Goal: Task Accomplishment & Management: Complete application form

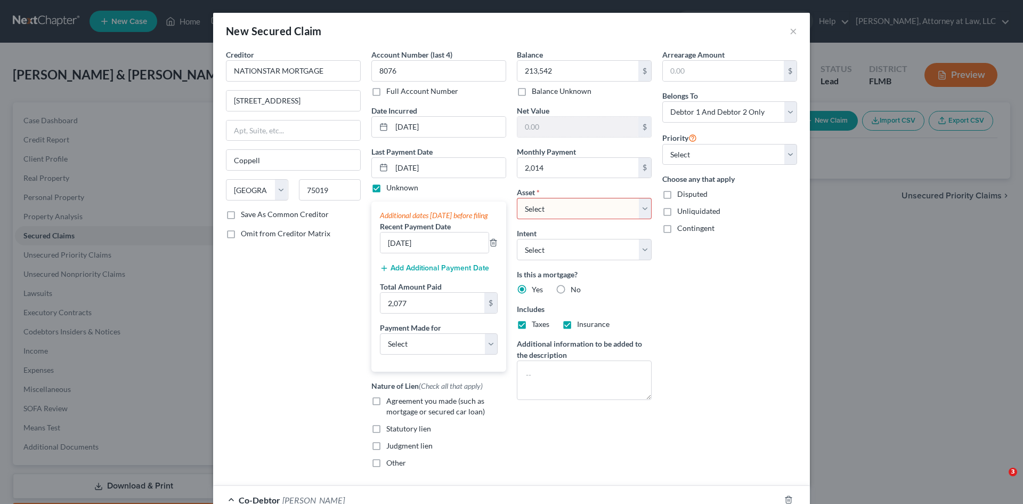
select select "45"
select select "2"
select select "9"
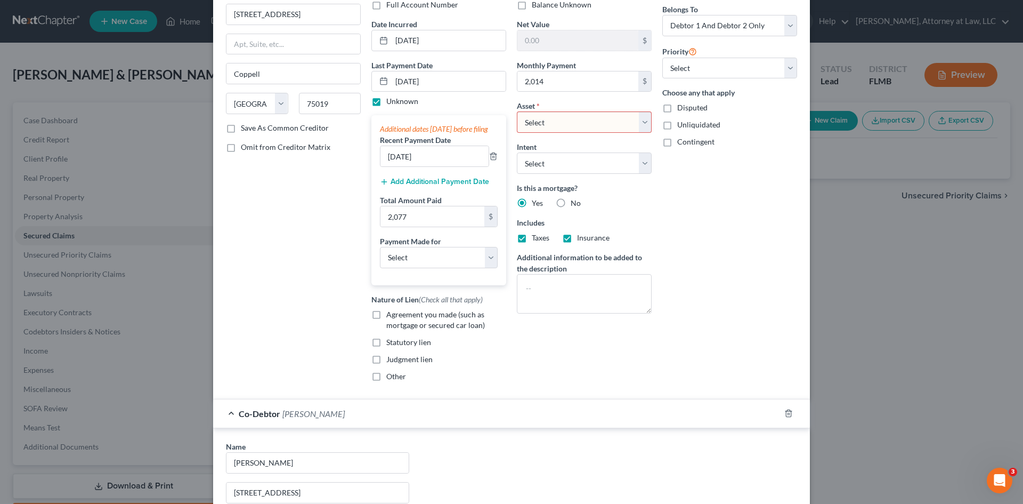
click at [642, 121] on select "Select Other Multiple Assets N/A (owed to debtor) - $0.0 Pet(s) - ONE RABBIT - …" at bounding box center [584, 121] width 135 height 21
drag, startPoint x: 281, startPoint y: 196, endPoint x: 516, endPoint y: 250, distance: 241.3
click at [281, 196] on div "Creditor * NATIONSTAR MORTGAGE 8950 CYPRESS WATERS BLVD Coppell State [US_STATE…" at bounding box center [293, 176] width 145 height 427
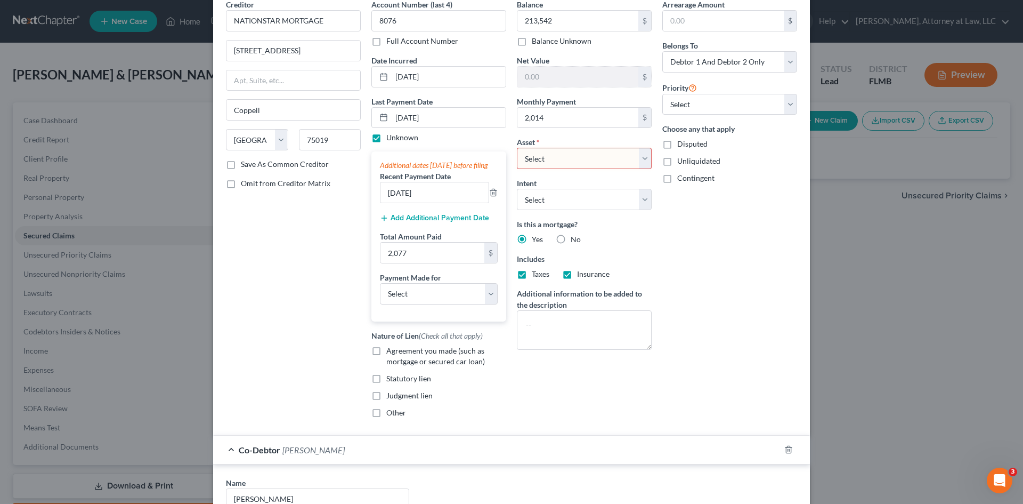
scroll to position [33, 0]
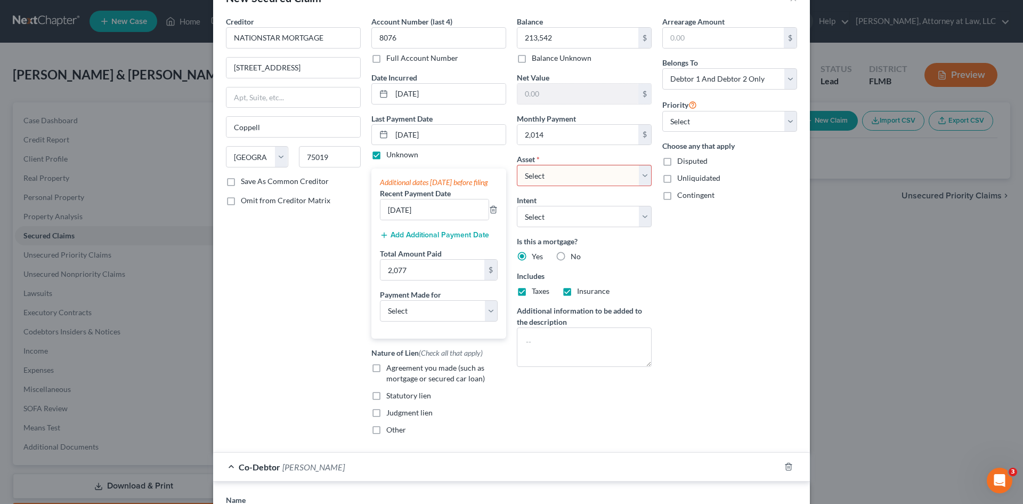
click at [635, 178] on select "Select Other Multiple Assets N/A (owed to debtor) - $0.0 Pet(s) - ONE RABBIT - …" at bounding box center [584, 175] width 135 height 21
click at [517, 165] on select "Select Other Multiple Assets N/A (owed to debtor) - $0.0 Pet(s) - ONE RABBIT - …" at bounding box center [584, 175] width 135 height 21
drag, startPoint x: 637, startPoint y: 176, endPoint x: 621, endPoint y: 185, distance: 17.6
click at [637, 176] on select "Select Other Multiple Assets N/A (owed to debtor) - $0.0 Pet(s) - ONE RABBIT - …" at bounding box center [584, 175] width 135 height 21
select select "0"
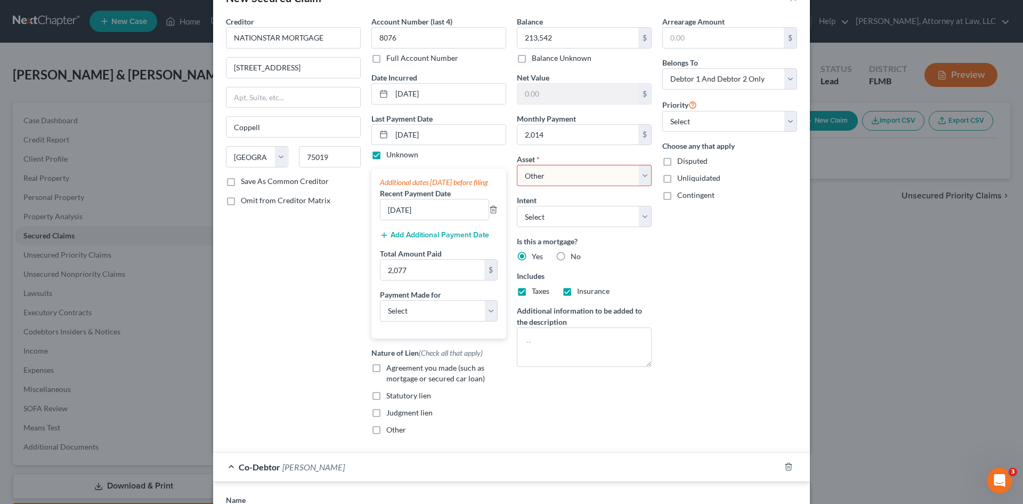
click at [517, 165] on select "Select Other Multiple Assets N/A (owed to debtor) - $0.0 Pet(s) - ONE RABBIT - …" at bounding box center [584, 175] width 135 height 21
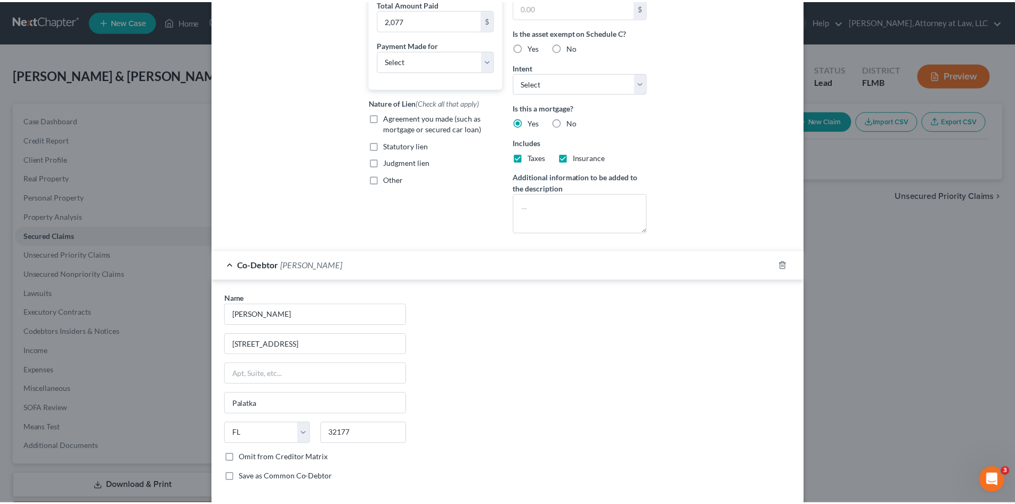
scroll to position [337, 0]
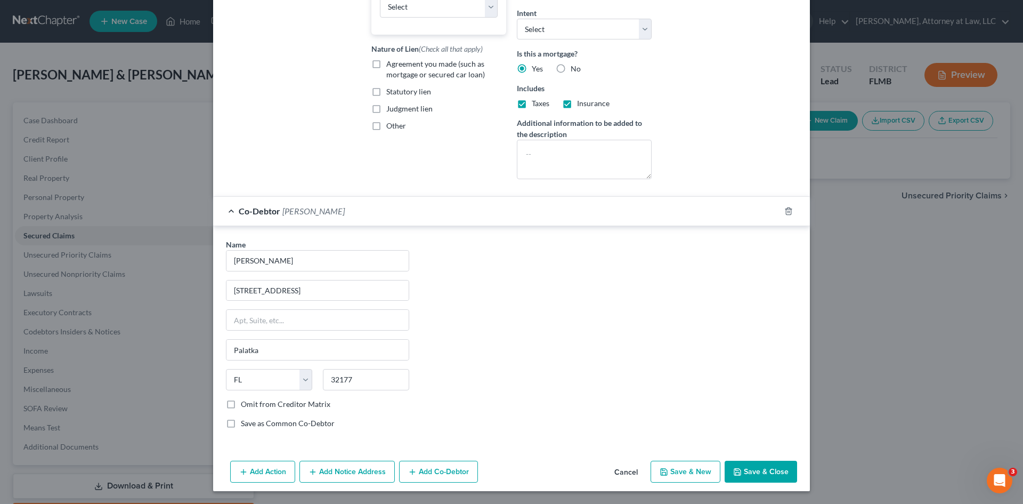
click at [770, 473] on button "Save & Close" at bounding box center [761, 471] width 72 height 22
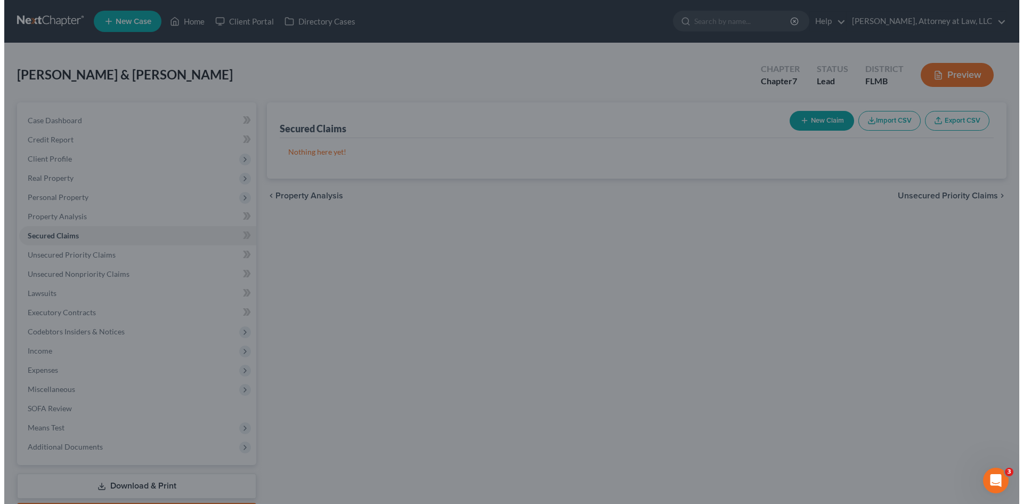
scroll to position [0, 0]
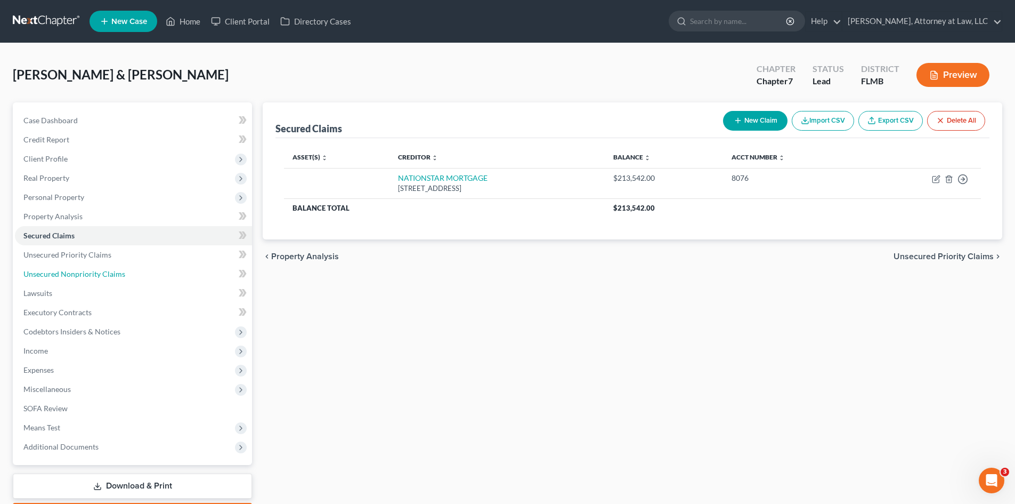
drag, startPoint x: 74, startPoint y: 270, endPoint x: 695, endPoint y: 270, distance: 620.8
click at [74, 270] on span "Unsecured Nonpriority Claims" at bounding box center [74, 273] width 102 height 9
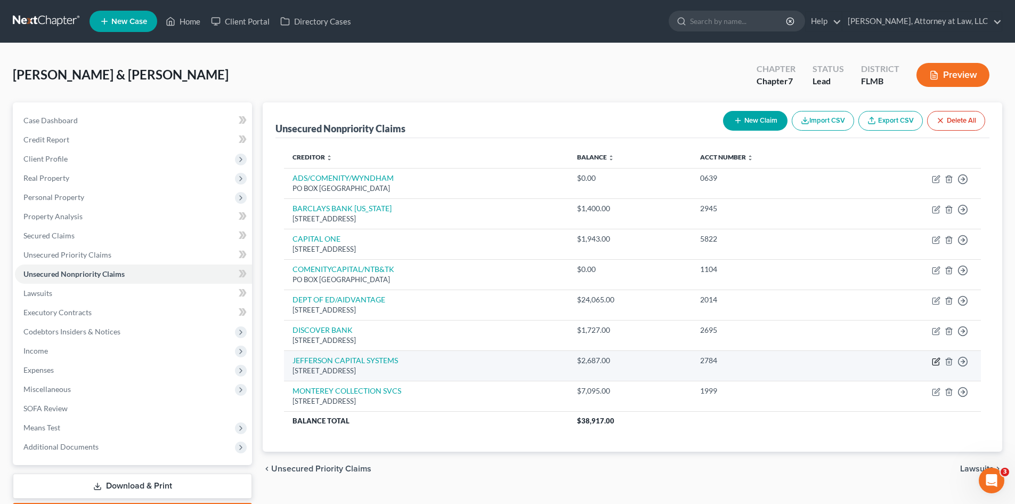
click at [934, 359] on icon "button" at bounding box center [935, 361] width 6 height 6
select select "24"
select select "14"
select select "0"
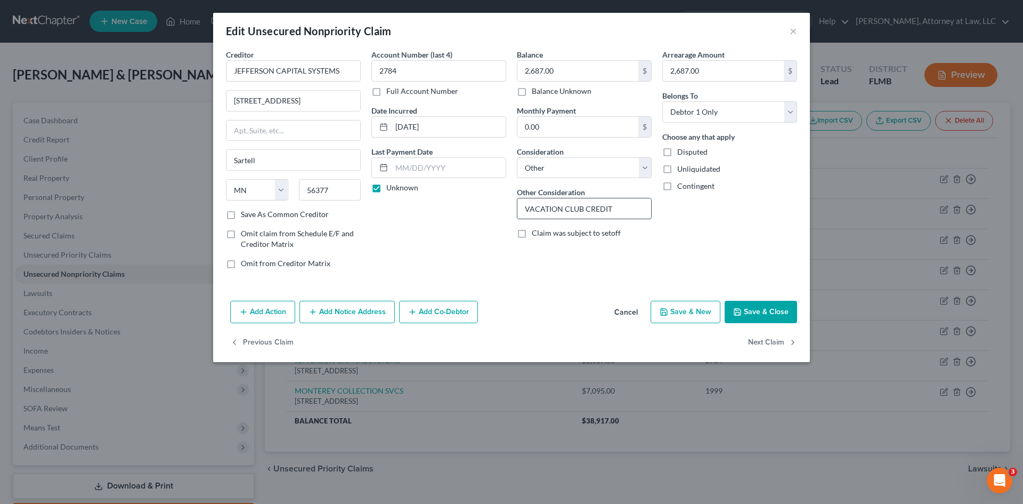
click at [621, 210] on input "VACATION CLUB CREDIT" at bounding box center [584, 208] width 134 height 20
drag, startPoint x: 646, startPoint y: 171, endPoint x: 637, endPoint y: 177, distance: 11.4
click at [646, 171] on select "Select Cable / Satellite Services Collection Agency Credit Card Debt Debt Couns…" at bounding box center [584, 167] width 135 height 21
select select "1"
click at [517, 157] on select "Select Cable / Satellite Services Collection Agency Credit Card Debt Debt Couns…" at bounding box center [584, 167] width 135 height 21
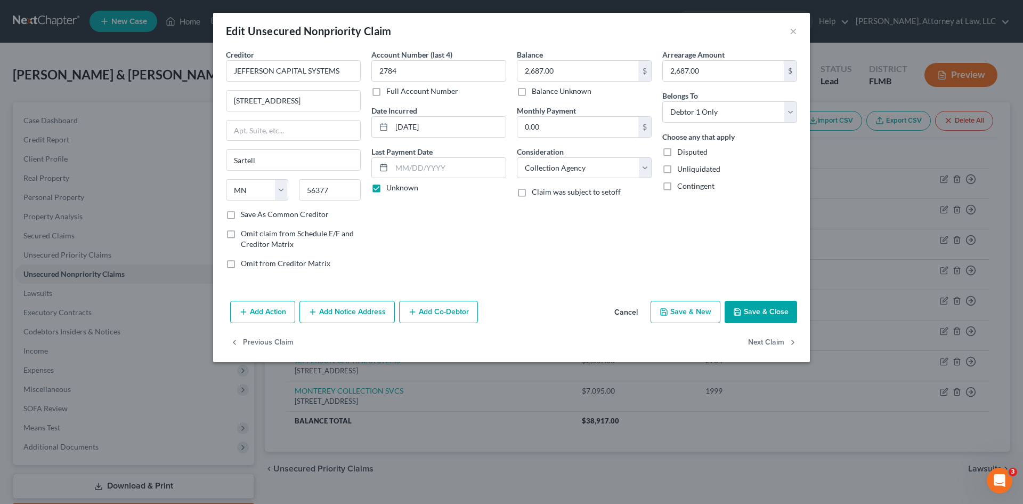
click at [758, 310] on button "Save & Close" at bounding box center [761, 312] width 72 height 22
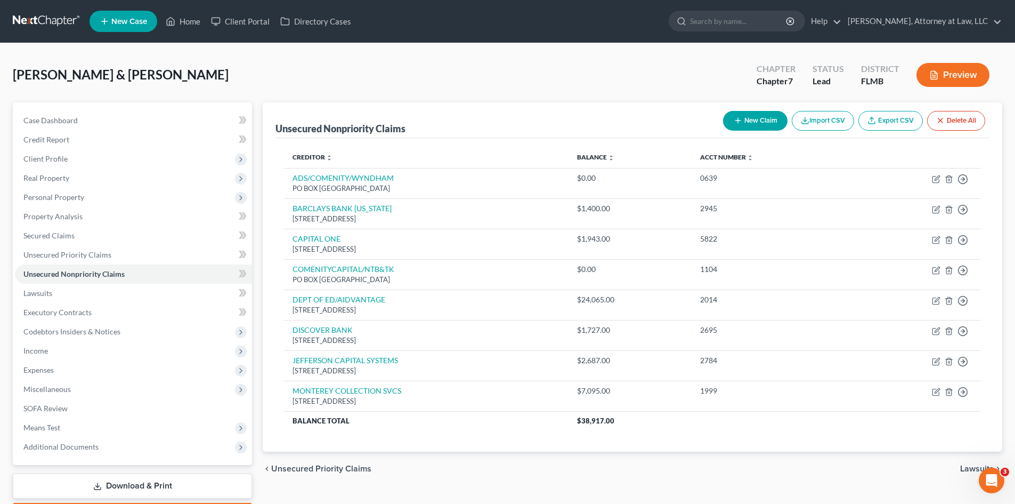
click at [752, 117] on button "New Claim" at bounding box center [755, 121] width 64 height 20
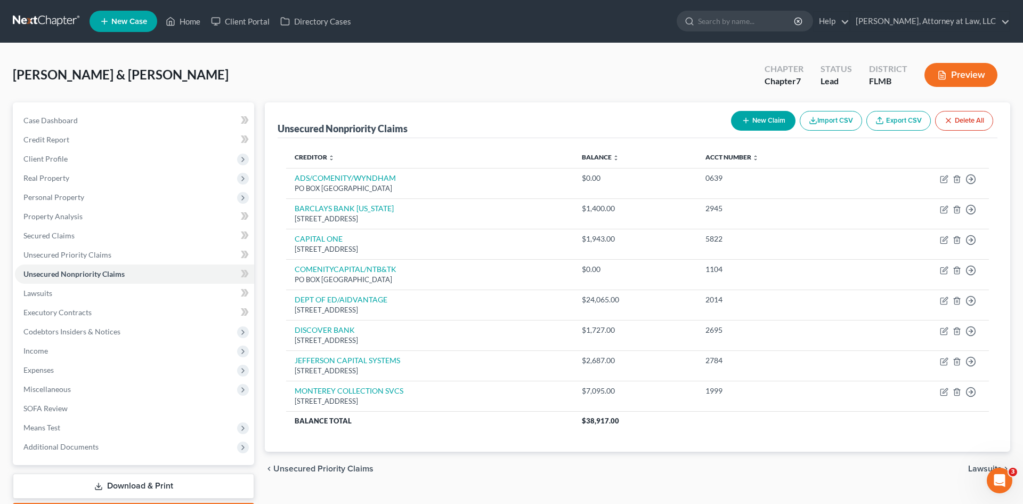
select select "2"
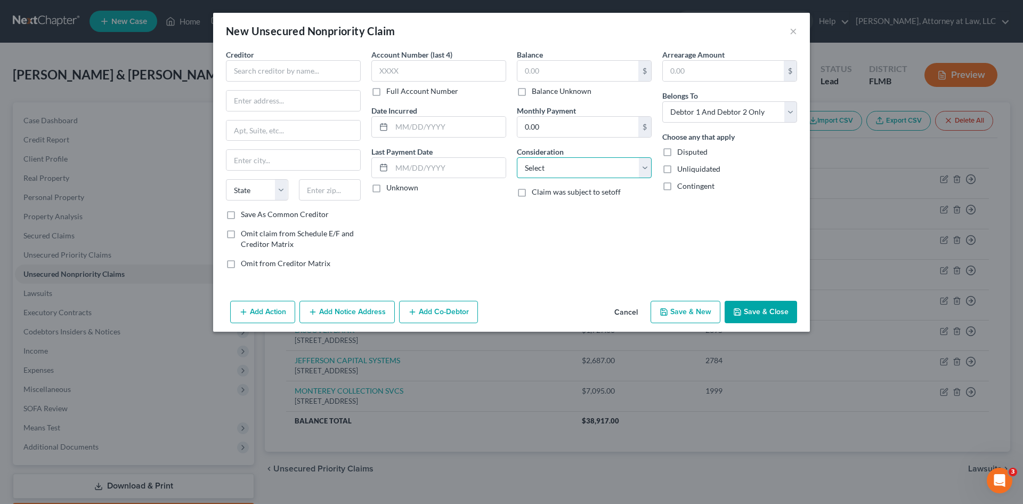
drag, startPoint x: 643, startPoint y: 165, endPoint x: 609, endPoint y: 177, distance: 36.7
click at [643, 165] on select "Select Cable / Satellite Services Collection Agency Credit Card Debt Debt Couns…" at bounding box center [584, 167] width 135 height 21
select select "1"
click at [517, 157] on select "Select Cable / Satellite Services Collection Agency Credit Card Debt Debt Couns…" at bounding box center [584, 167] width 135 height 21
drag, startPoint x: 784, startPoint y: 112, endPoint x: 752, endPoint y: 122, distance: 32.9
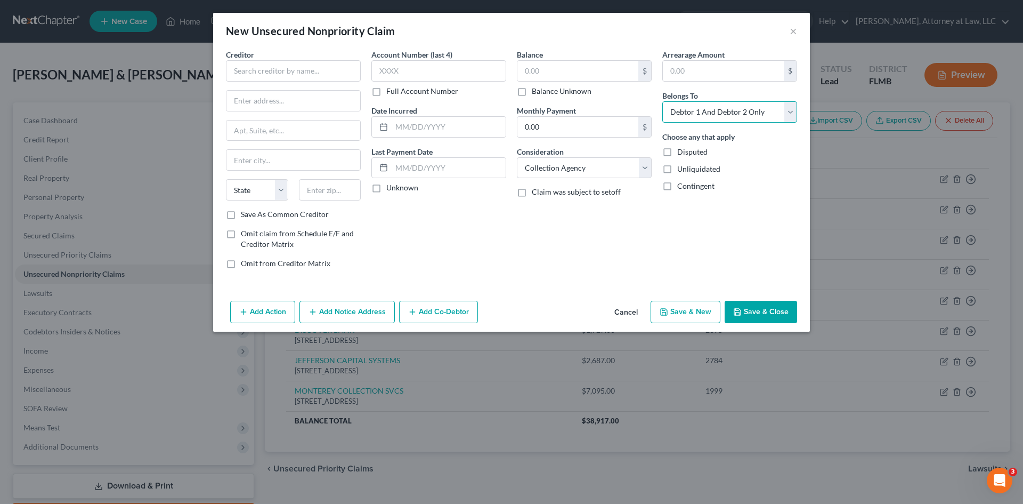
click at [784, 112] on select "Select Debtor 1 Only Debtor 2 Only Debtor 1 And Debtor 2 Only At Least One Of T…" at bounding box center [729, 111] width 135 height 21
select select "0"
click at [662, 101] on select "Select Debtor 1 Only Debtor 2 Only Debtor 1 And Debtor 2 Only At Least One Of T…" at bounding box center [729, 111] width 135 height 21
click at [711, 75] on input "text" at bounding box center [723, 71] width 121 height 20
type input "4,354"
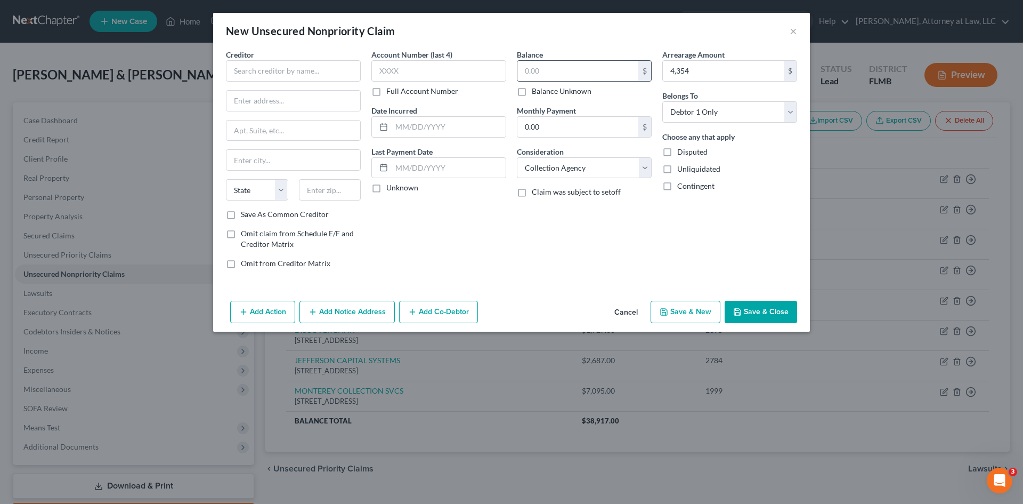
click at [583, 60] on div "$" at bounding box center [584, 70] width 135 height 21
click at [405, 72] on input "text" at bounding box center [438, 70] width 135 height 21
type input "9681"
click at [293, 73] on input "text" at bounding box center [293, 70] width 135 height 21
type input "p"
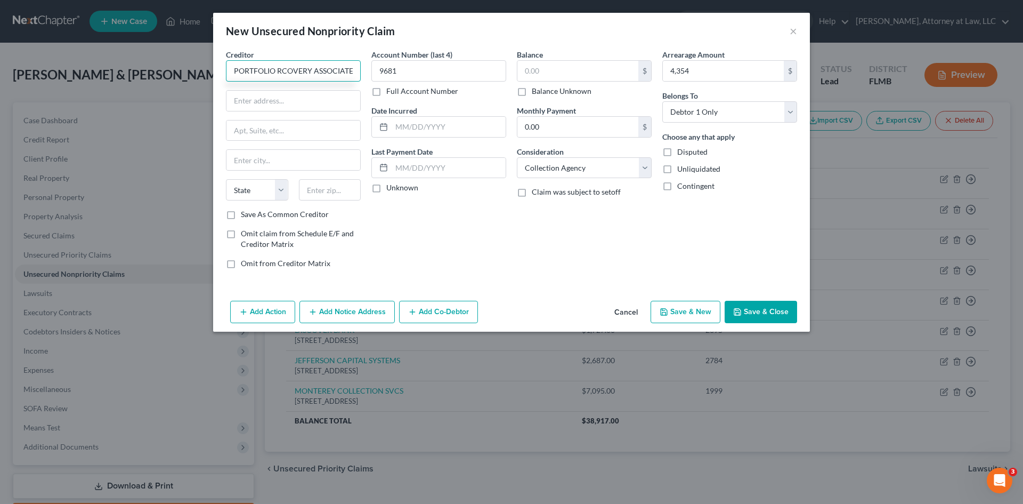
scroll to position [0, 4]
type input "PORTFOLIO RCOVERY ASSOCIATES"
click at [313, 110] on input "text" at bounding box center [293, 101] width 134 height 20
type input "[STREET_ADDRESS]"
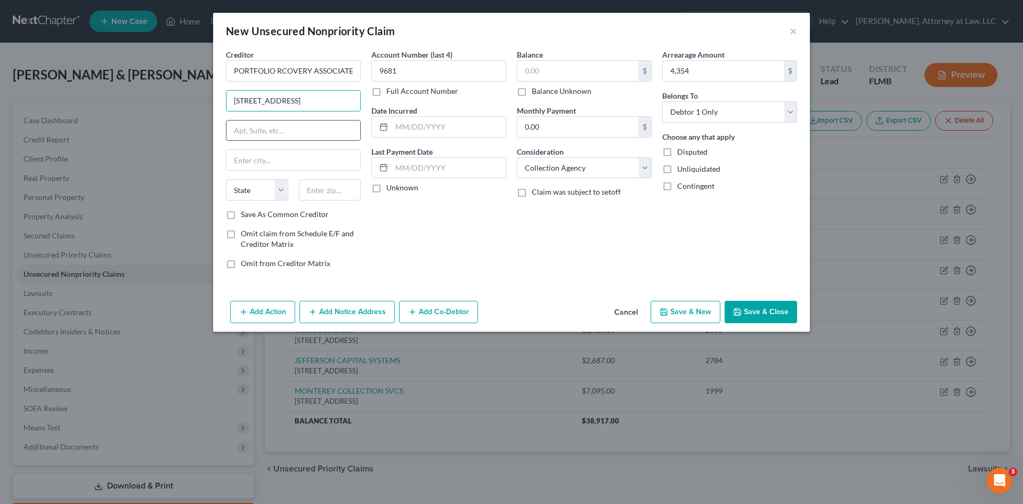
click at [308, 133] on input "text" at bounding box center [293, 130] width 134 height 20
type input "STE 100"
click at [261, 163] on input "text" at bounding box center [293, 160] width 134 height 20
type input "[GEOGRAPHIC_DATA]"
click at [263, 192] on select "State [US_STATE] AK AR AZ CA CO CT DE DC [GEOGRAPHIC_DATA] [GEOGRAPHIC_DATA] GU…" at bounding box center [257, 189] width 62 height 21
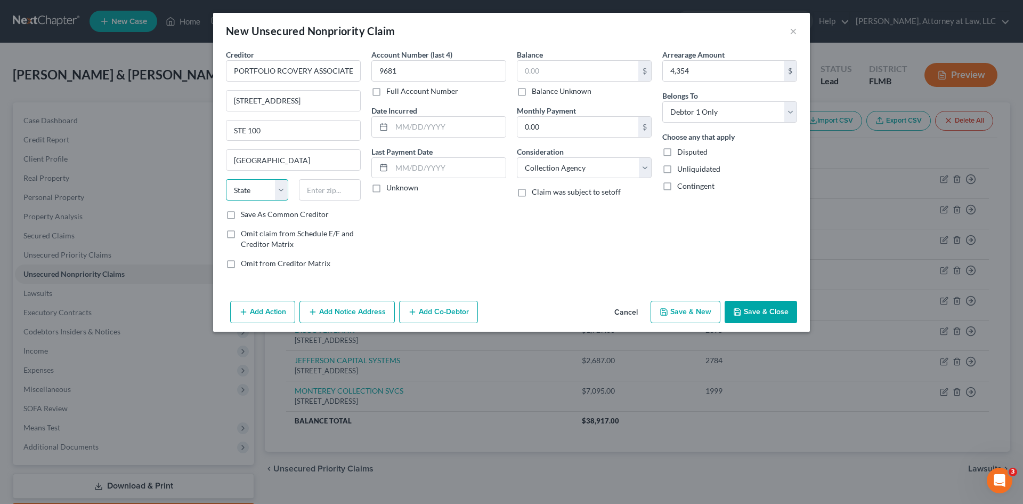
select select "48"
click at [226, 179] on select "State [US_STATE] AK AR AZ CA CO CT DE DC [GEOGRAPHIC_DATA] [GEOGRAPHIC_DATA] GU…" at bounding box center [257, 189] width 62 height 21
click at [336, 189] on input "text" at bounding box center [330, 189] width 62 height 21
type input "23502"
click at [427, 127] on input "text" at bounding box center [449, 127] width 114 height 20
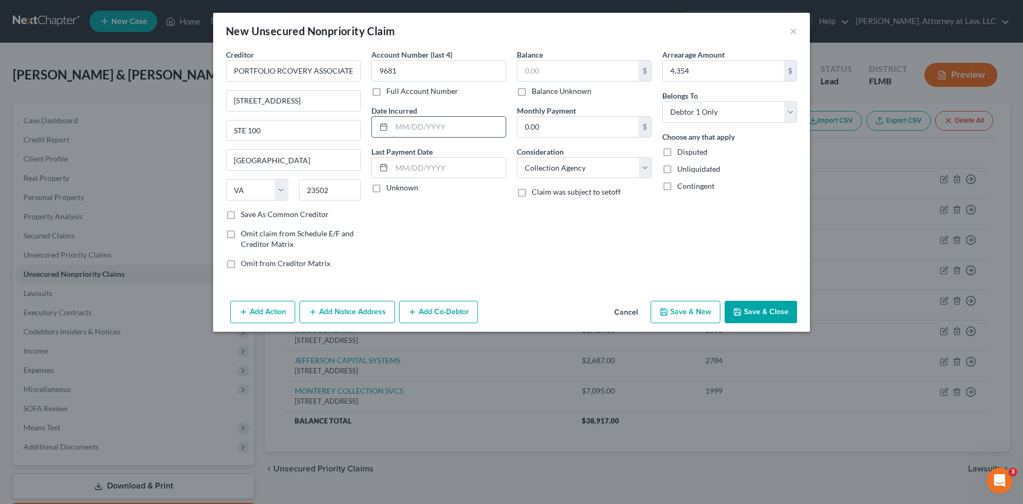
type input "[GEOGRAPHIC_DATA]"
type input "[DATE]"
click at [574, 78] on input "text" at bounding box center [577, 71] width 121 height 20
type input "4,354"
click at [689, 313] on button "Save & New" at bounding box center [686, 312] width 70 height 22
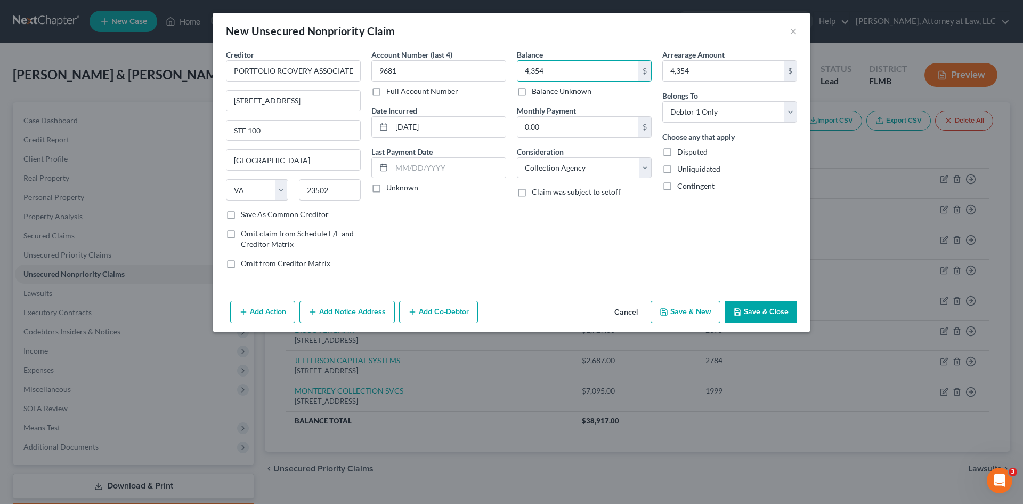
select select "2"
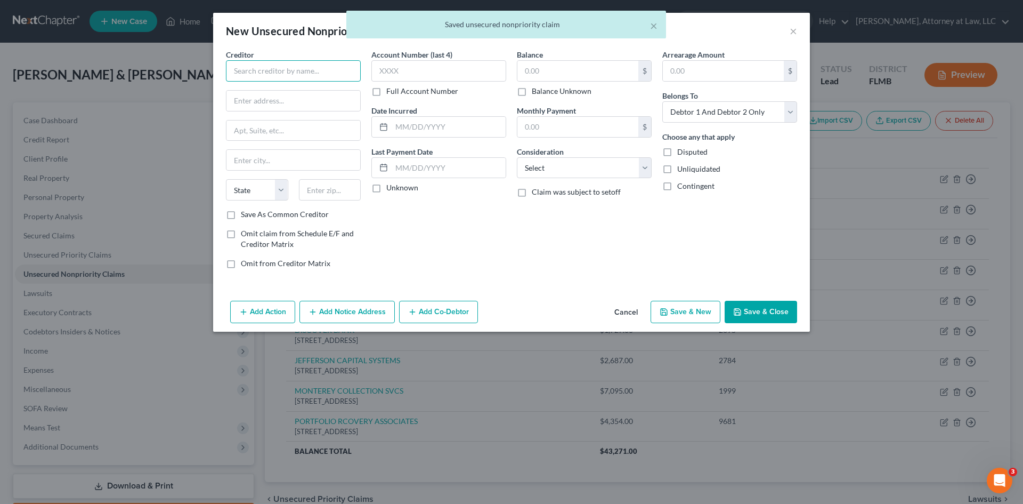
click at [310, 75] on input "text" at bounding box center [293, 70] width 135 height 21
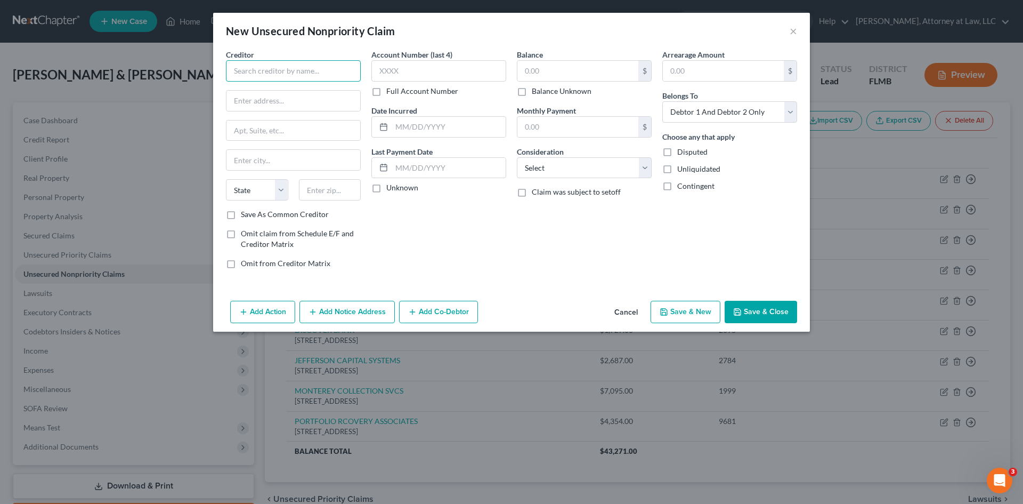
click at [328, 63] on input "text" at bounding box center [293, 70] width 135 height 21
type input "PORTFOLIO RECOVERY ASSOCIATES"
click at [403, 71] on input "text" at bounding box center [438, 70] width 135 height 21
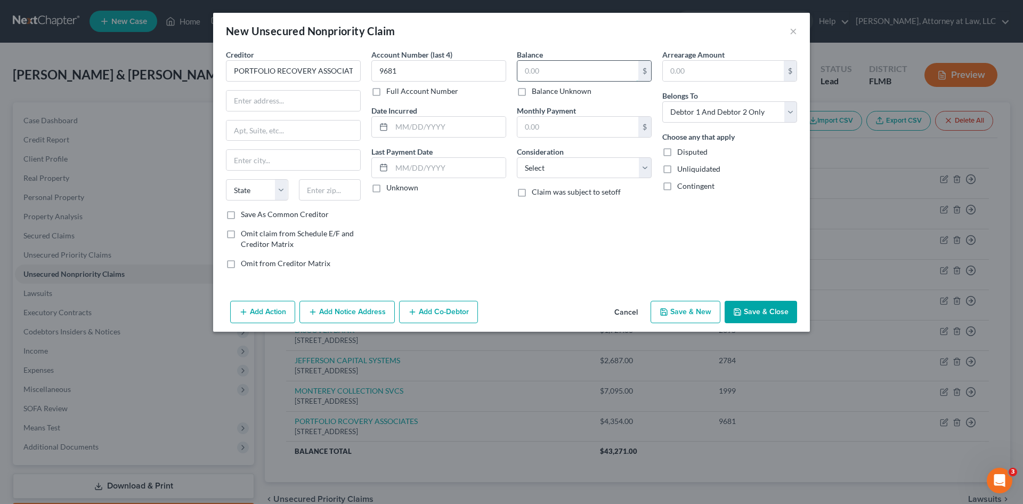
click at [548, 76] on input "text" at bounding box center [577, 71] width 121 height 20
click at [408, 76] on input "9681" at bounding box center [438, 70] width 135 height 21
type input "9"
type input "0123"
click at [553, 72] on input "text" at bounding box center [577, 71] width 121 height 20
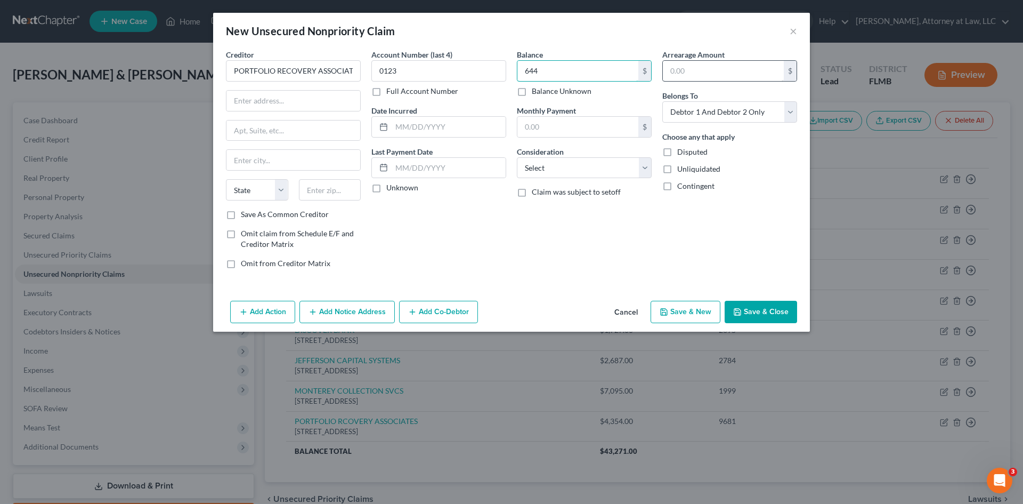
type input "644"
click at [707, 69] on input "text" at bounding box center [723, 71] width 121 height 20
type input "644"
drag, startPoint x: 753, startPoint y: 111, endPoint x: 755, endPoint y: 122, distance: 11.2
click at [753, 111] on select "Select Debtor 1 Only Debtor 2 Only Debtor 1 And Debtor 2 Only At Least One Of T…" at bounding box center [729, 111] width 135 height 21
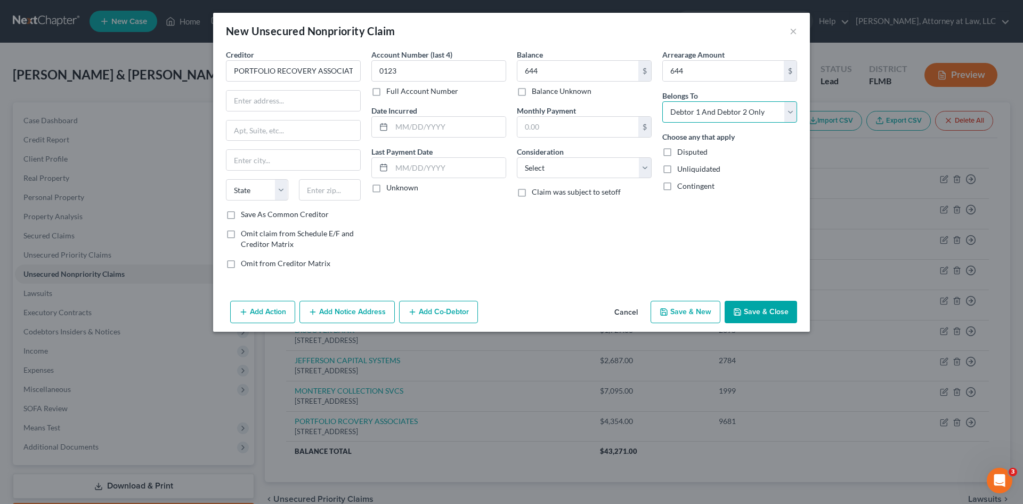
select select "0"
click at [662, 101] on select "Select Debtor 1 Only Debtor 2 Only Debtor 1 And Debtor 2 Only At Least One Of T…" at bounding box center [729, 111] width 135 height 21
click at [579, 132] on input "text" at bounding box center [577, 127] width 121 height 20
drag, startPoint x: 560, startPoint y: 166, endPoint x: 603, endPoint y: 174, distance: 43.5
click at [560, 166] on select "Select Cable / Satellite Services Collection Agency Credit Card Debt Debt Couns…" at bounding box center [584, 167] width 135 height 21
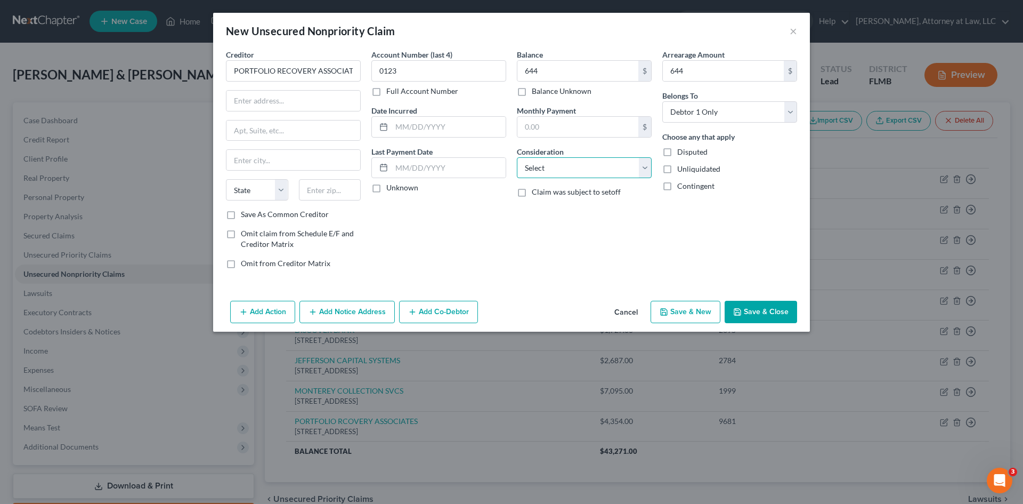
select select "1"
click at [517, 157] on select "Select Cable / Satellite Services Collection Agency Credit Card Debt Debt Couns…" at bounding box center [584, 167] width 135 height 21
click at [414, 123] on input "text" at bounding box center [449, 127] width 114 height 20
type input "[DATE]"
click at [291, 106] on input "text" at bounding box center [293, 101] width 134 height 20
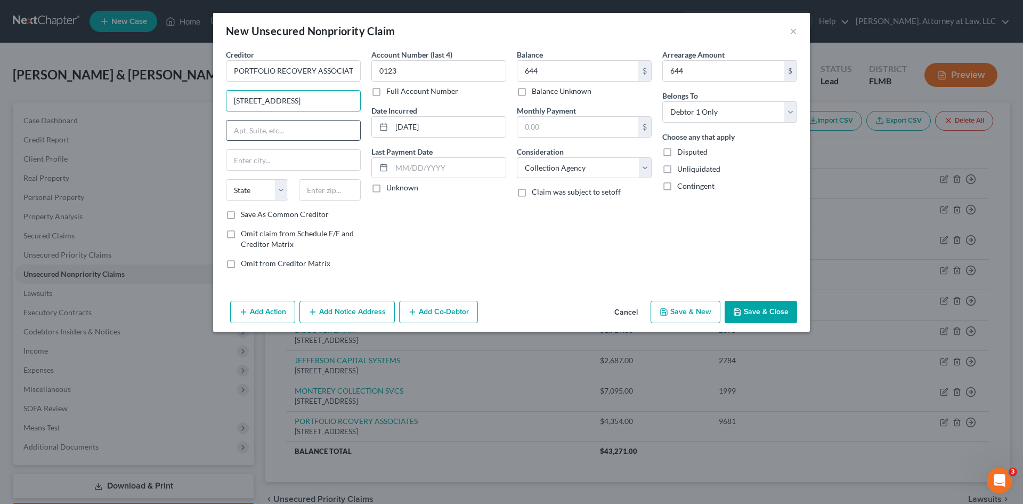
type input "[STREET_ADDRESS]"
click at [282, 128] on input "text" at bounding box center [293, 130] width 134 height 20
type input "STE 100"
click at [266, 145] on div "Creditor * PORTFOLIO RECOVERY ASSOCIATES [STREET_ADDRESS][GEOGRAPHIC_DATA][US_S…" at bounding box center [293, 129] width 135 height 160
click at [269, 163] on input "text" at bounding box center [293, 160] width 134 height 20
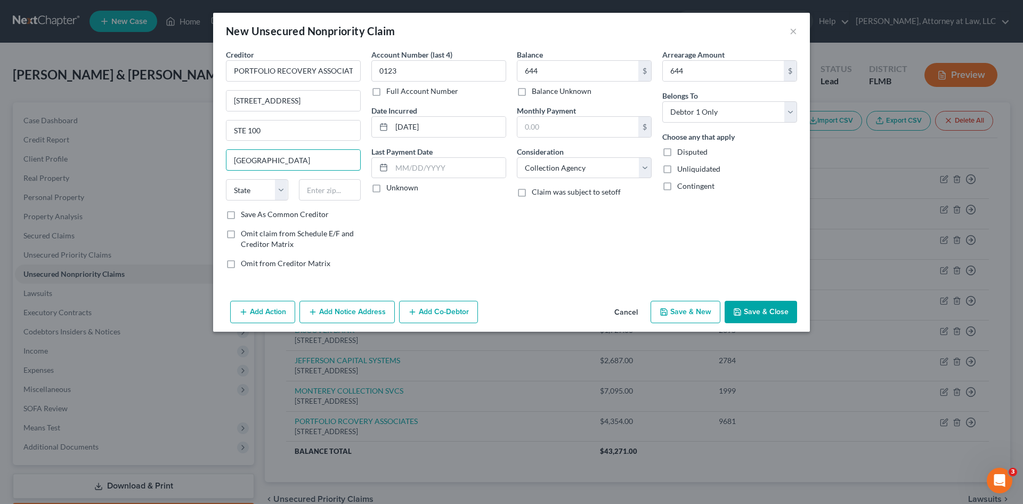
type input "[GEOGRAPHIC_DATA]"
click at [264, 176] on div "Creditor * PORTFOLIO RECOVERY ASSOCIATES [STREET_ADDRESS][GEOGRAPHIC_DATA][US_S…" at bounding box center [293, 129] width 135 height 160
click at [259, 188] on select "State [US_STATE] AK AR AZ CA CO CT DE DC [GEOGRAPHIC_DATA] [GEOGRAPHIC_DATA] GU…" at bounding box center [257, 189] width 62 height 21
select select "48"
click at [226, 179] on select "State [US_STATE] AK AR AZ CA CO CT DE DC [GEOGRAPHIC_DATA] [GEOGRAPHIC_DATA] GU…" at bounding box center [257, 189] width 62 height 21
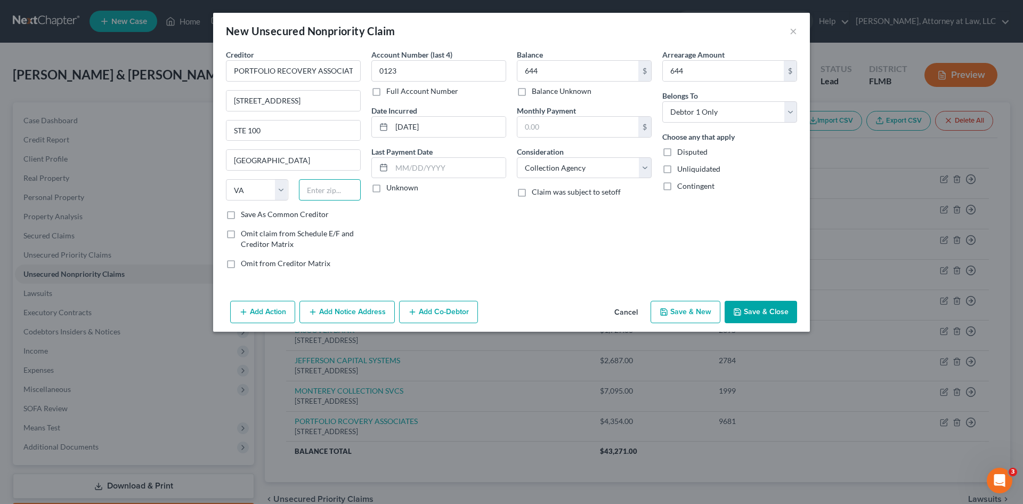
drag, startPoint x: 326, startPoint y: 190, endPoint x: 319, endPoint y: 191, distance: 6.9
click at [326, 190] on input "text" at bounding box center [330, 189] width 62 height 21
type input "23502"
click at [386, 189] on label "Unknown" at bounding box center [402, 187] width 32 height 11
click at [391, 189] on input "Unknown" at bounding box center [394, 185] width 7 height 7
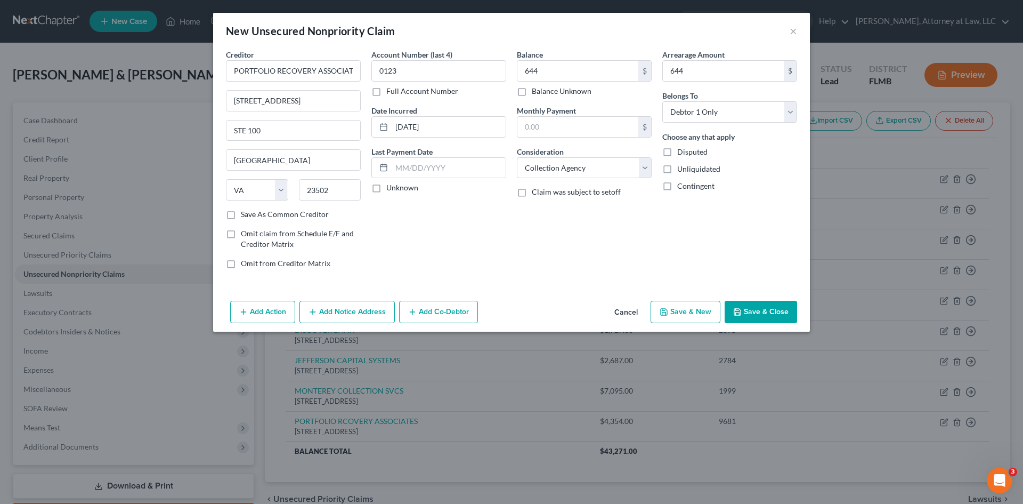
checkbox input "true"
type input "[GEOGRAPHIC_DATA]"
click at [386, 186] on label "Unknown" at bounding box center [402, 187] width 32 height 11
click at [391, 186] on input "Unknown" at bounding box center [394, 185] width 7 height 7
click at [386, 192] on label "Unknown" at bounding box center [402, 187] width 32 height 11
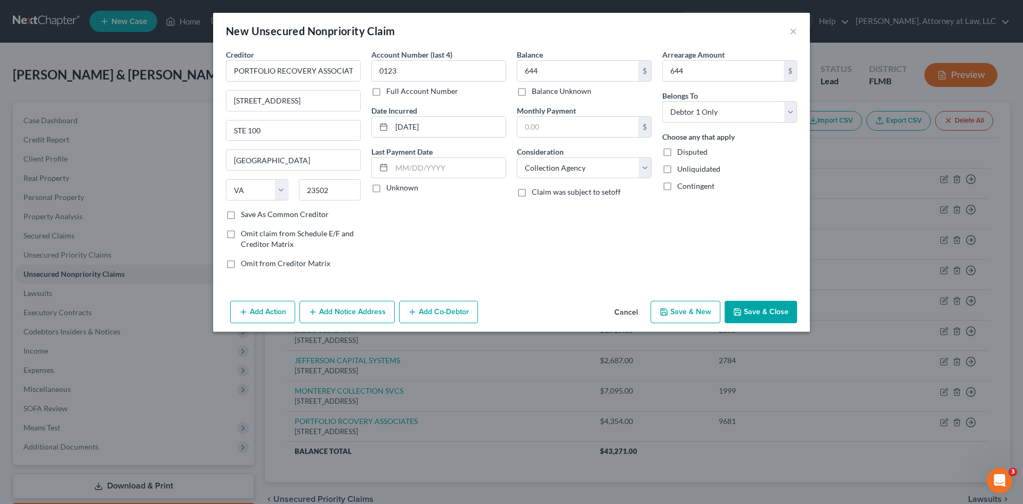
click at [391, 189] on input "Unknown" at bounding box center [394, 185] width 7 height 7
checkbox input "true"
click at [692, 310] on button "Save & New" at bounding box center [686, 312] width 70 height 22
select select "2"
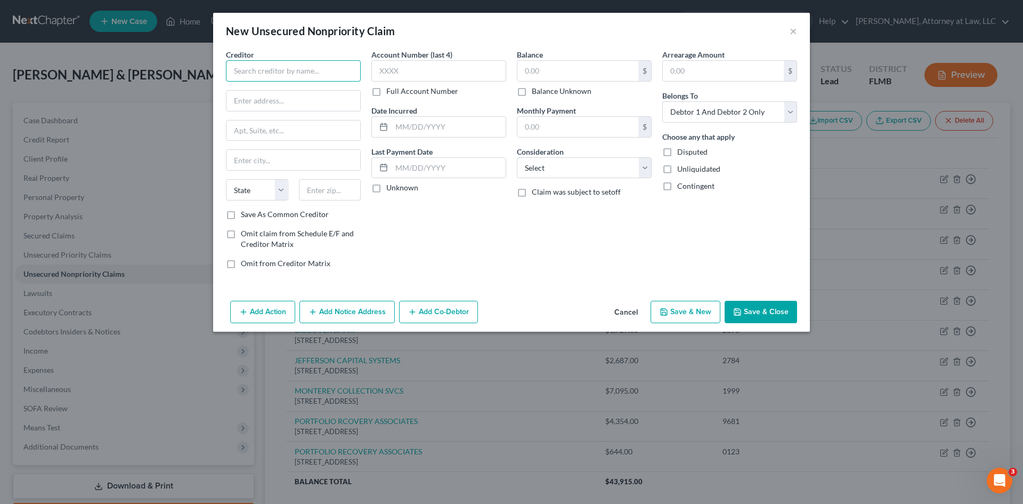
click at [331, 71] on input "text" at bounding box center [293, 70] width 135 height 21
type input "PORTFOLIO RECOVERY ASSOCIATES"
click at [463, 69] on input "text" at bounding box center [438, 70] width 135 height 21
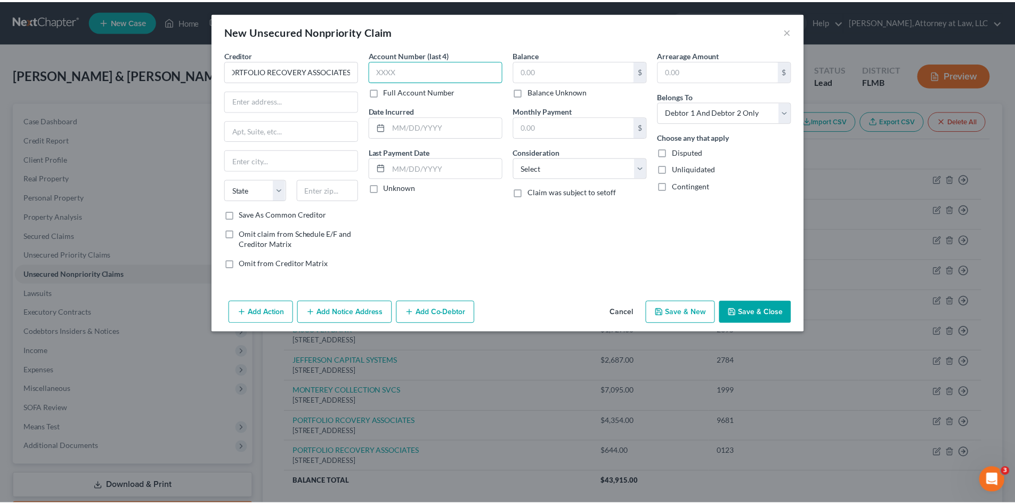
scroll to position [0, 0]
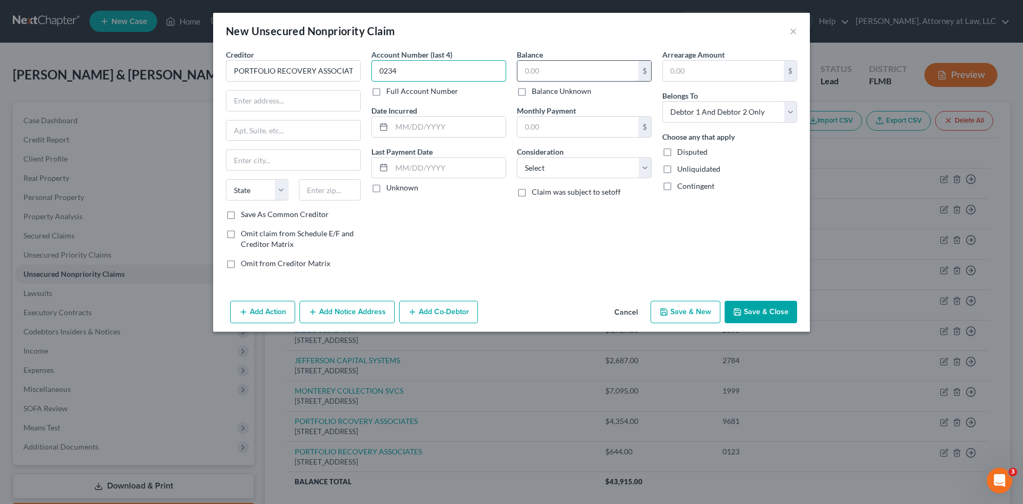
type input "0234"
click at [570, 73] on input "text" at bounding box center [577, 71] width 121 height 20
type input "851"
click at [688, 71] on input "text" at bounding box center [723, 71] width 121 height 20
type input "851"
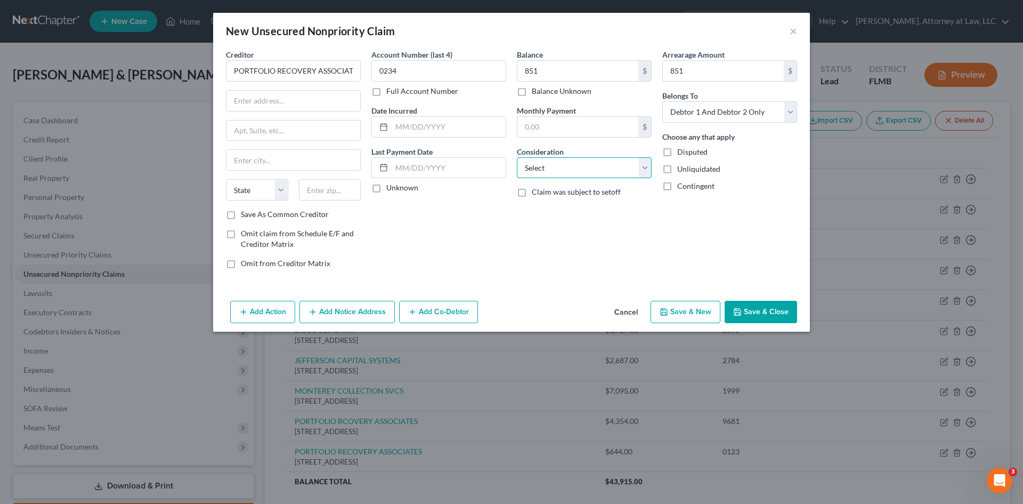
drag, startPoint x: 595, startPoint y: 164, endPoint x: 593, endPoint y: 177, distance: 12.9
click at [595, 164] on select "Select Cable / Satellite Services Collection Agency Credit Card Debt Debt Couns…" at bounding box center [584, 167] width 135 height 21
select select "1"
click at [517, 157] on select "Select Cable / Satellite Services Collection Agency Credit Card Debt Debt Couns…" at bounding box center [584, 167] width 135 height 21
click at [402, 133] on input "text" at bounding box center [449, 127] width 114 height 20
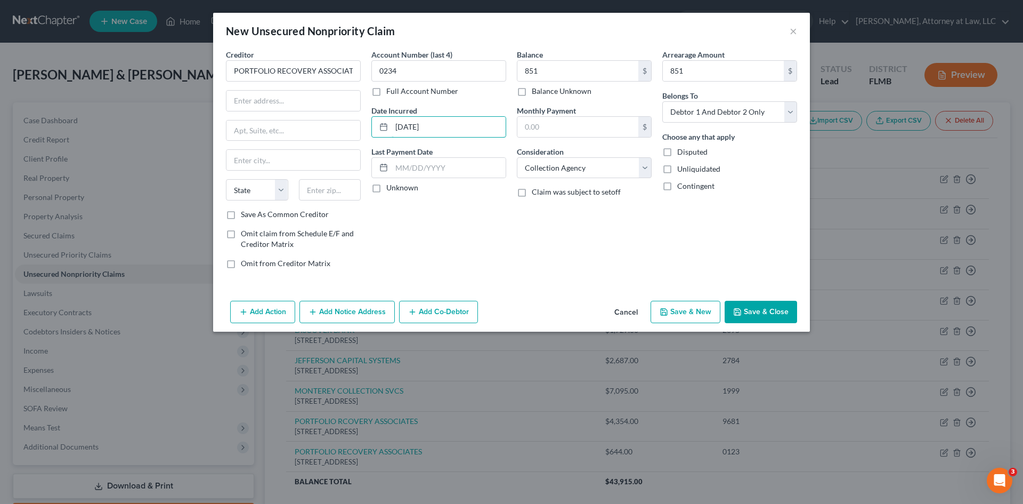
type input "[DATE]"
click at [386, 186] on label "Unknown" at bounding box center [402, 187] width 32 height 11
click at [391, 186] on input "Unknown" at bounding box center [394, 185] width 7 height 7
click at [386, 188] on label "Unknown" at bounding box center [402, 187] width 32 height 11
click at [391, 188] on input "Unknown" at bounding box center [394, 185] width 7 height 7
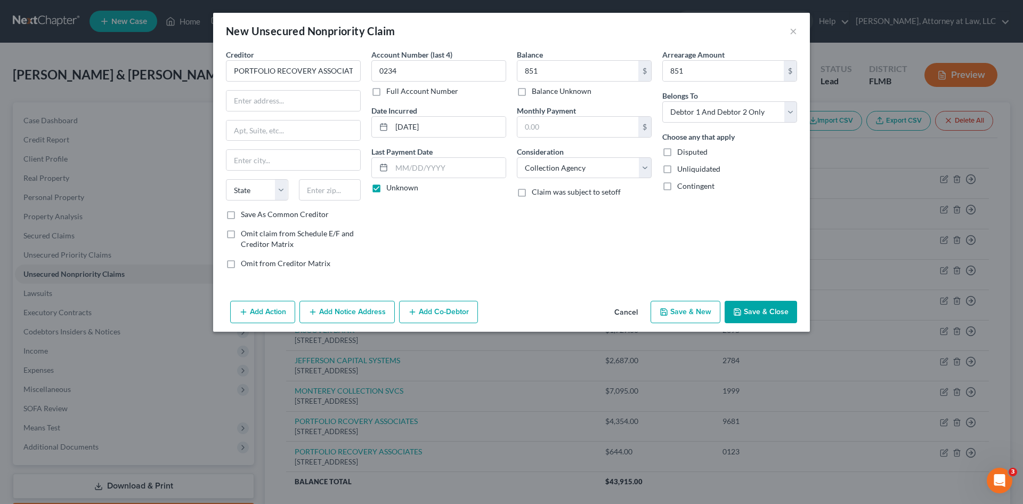
checkbox input "false"
click at [252, 103] on input "text" at bounding box center [293, 101] width 134 height 20
type input "120"
click at [386, 191] on label "Unknown" at bounding box center [402, 187] width 32 height 11
click at [391, 189] on input "Unknown" at bounding box center [394, 185] width 7 height 7
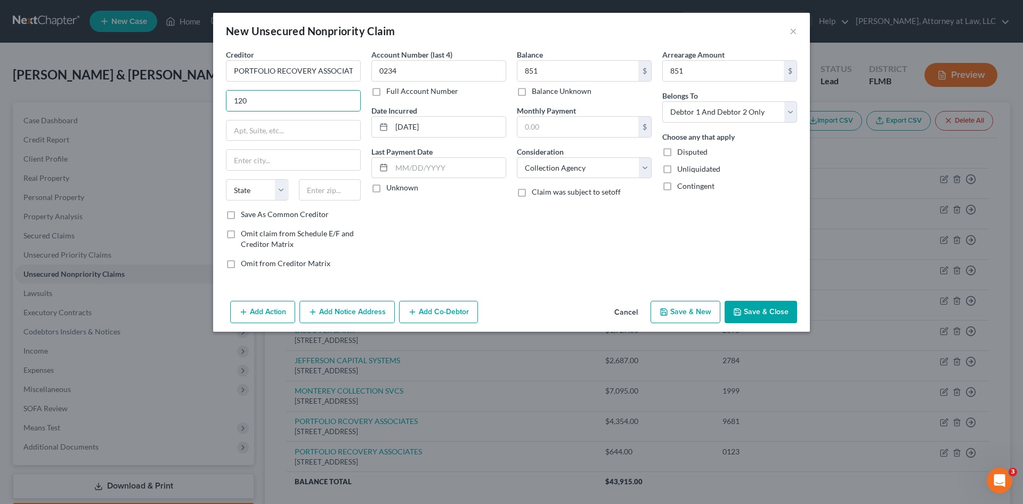
checkbox input "true"
click at [311, 98] on input "120" at bounding box center [293, 101] width 134 height 20
type input "[STREET_ADDRESS]"
click at [300, 130] on input "text" at bounding box center [293, 130] width 134 height 20
type input "STE 100"
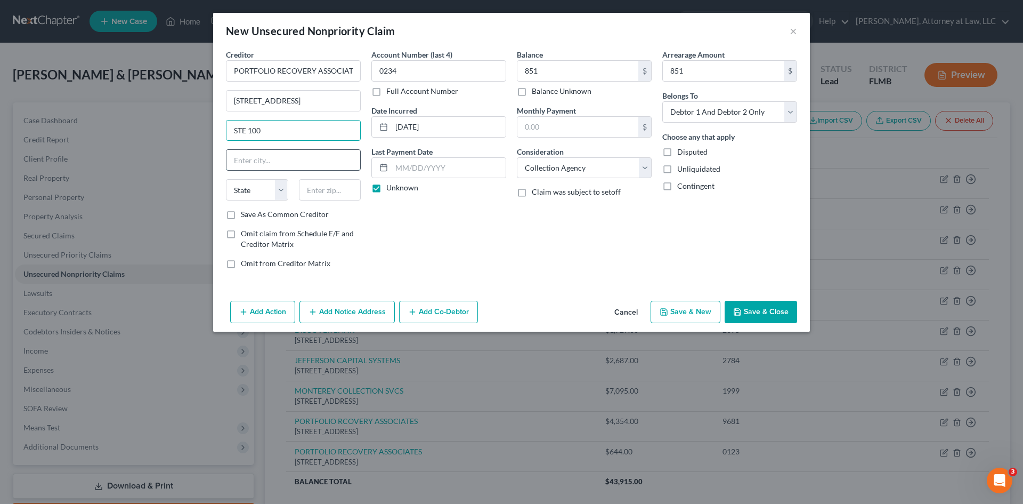
click at [275, 163] on input "text" at bounding box center [293, 160] width 134 height 20
type input "[GEOGRAPHIC_DATA]"
drag, startPoint x: 263, startPoint y: 194, endPoint x: 259, endPoint y: 199, distance: 6.2
click at [263, 194] on select "State [US_STATE] AK AR AZ CA CO CT DE DC [GEOGRAPHIC_DATA] [GEOGRAPHIC_DATA] GU…" at bounding box center [257, 189] width 62 height 21
select select "48"
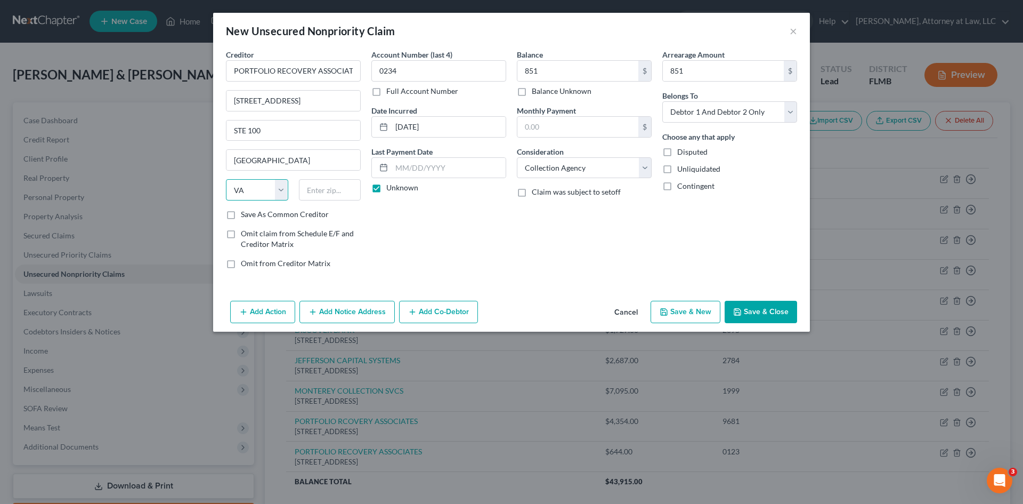
click at [226, 179] on select "State [US_STATE] AK AR AZ CA CO CT DE DC [GEOGRAPHIC_DATA] [GEOGRAPHIC_DATA] GU…" at bounding box center [257, 189] width 62 height 21
click at [343, 190] on input "text" at bounding box center [330, 189] width 62 height 21
type input "23502"
click at [789, 115] on select "Select Debtor 1 Only Debtor 2 Only Debtor 1 And Debtor 2 Only At Least One Of T…" at bounding box center [729, 111] width 135 height 21
type input "[GEOGRAPHIC_DATA]"
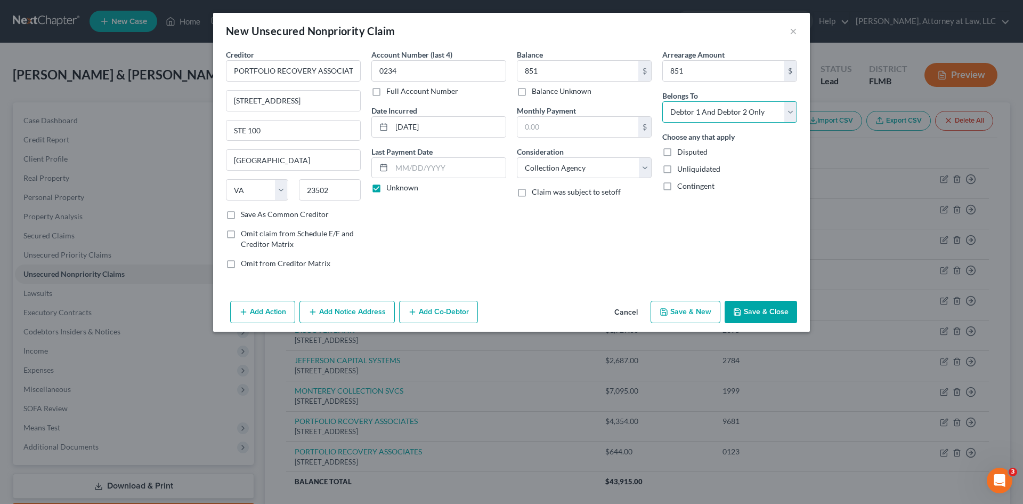
select select "0"
click at [662, 101] on select "Select Debtor 1 Only Debtor 2 Only Debtor 1 And Debtor 2 Only At Least One Of T…" at bounding box center [729, 111] width 135 height 21
click at [683, 307] on button "Save & New" at bounding box center [686, 312] width 70 height 22
select select "2"
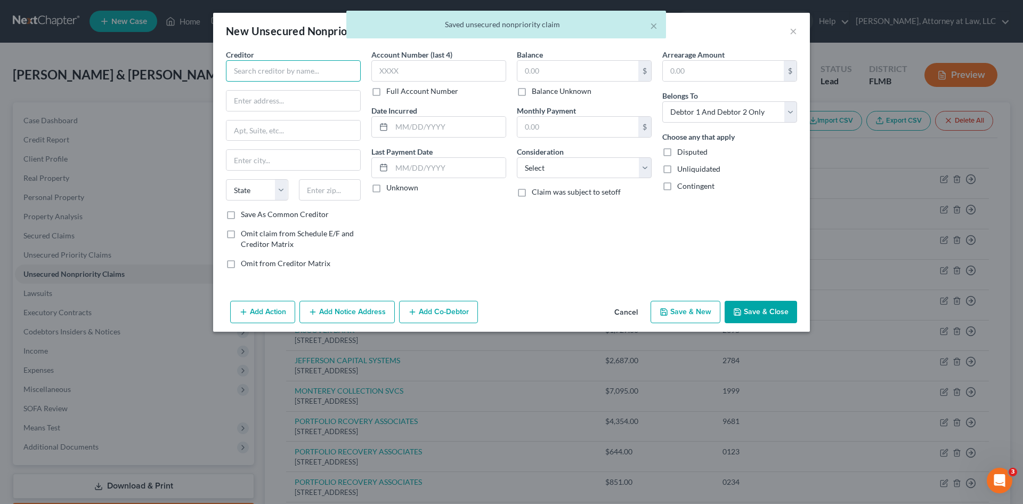
click at [262, 70] on input "text" at bounding box center [293, 70] width 135 height 21
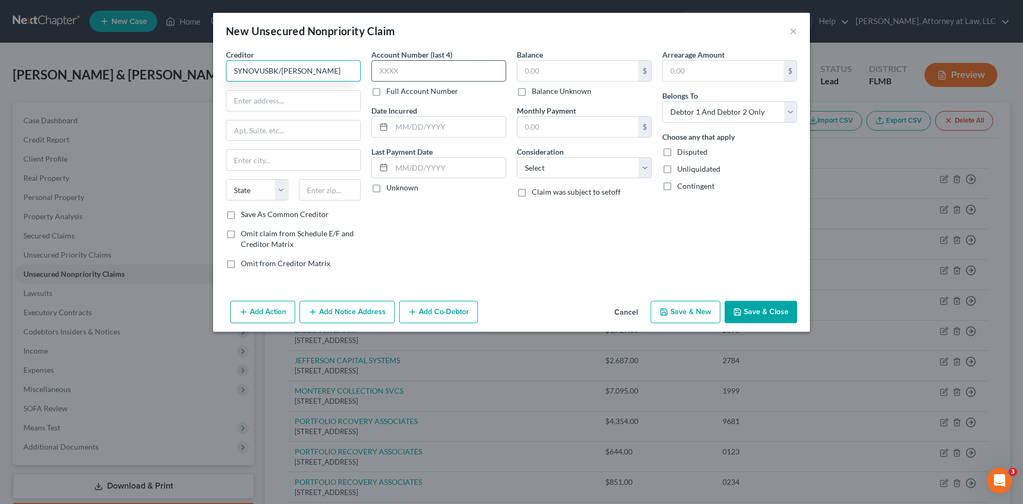
type input "SYNOVUSBK/[PERSON_NAME]"
click at [393, 71] on input "text" at bounding box center [438, 70] width 135 height 21
type input "1600"
click at [421, 129] on input "text" at bounding box center [449, 127] width 114 height 20
type input "[DATE]"
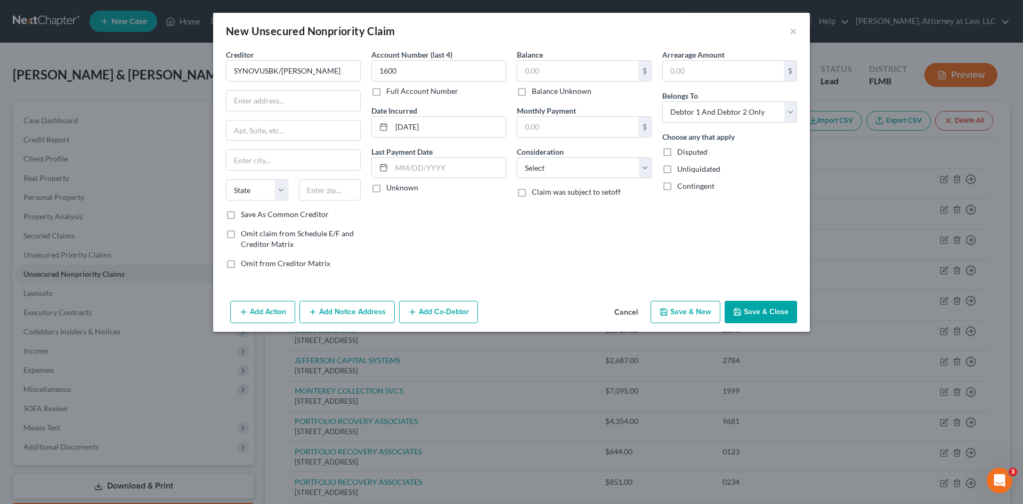
click at [386, 188] on label "Unknown" at bounding box center [402, 187] width 32 height 11
click at [391, 188] on input "Unknown" at bounding box center [394, 185] width 7 height 7
checkbox input "true"
click at [269, 101] on input "text" at bounding box center [293, 101] width 134 height 20
type input "5565 GLENRIDGE CONNECTOR"
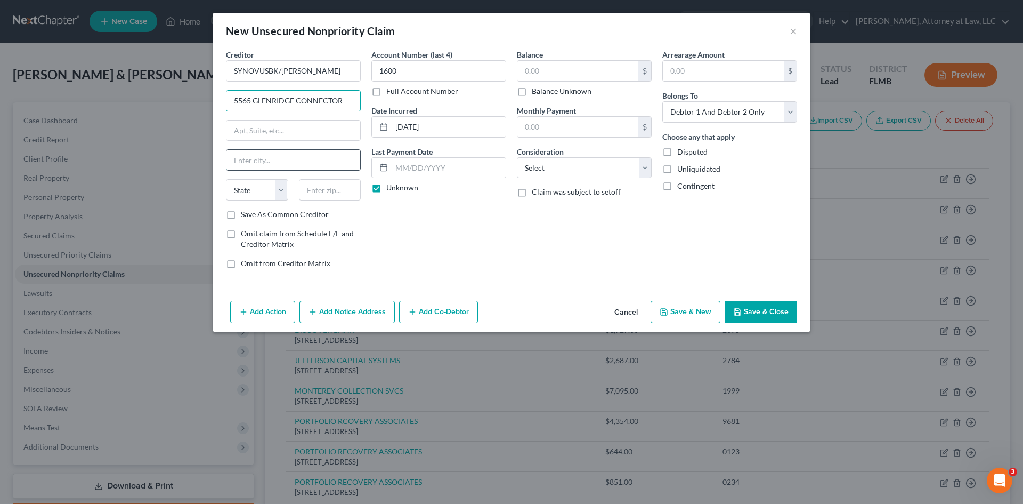
click at [262, 168] on input "text" at bounding box center [293, 160] width 134 height 20
type input "[GEOGRAPHIC_DATA]"
click at [273, 192] on select "State [US_STATE] AK AR AZ CA CO CT DE DC [GEOGRAPHIC_DATA] [GEOGRAPHIC_DATA] GU…" at bounding box center [257, 189] width 62 height 21
select select "10"
click at [226, 179] on select "State [US_STATE] AK AR AZ CA CO CT DE DC [GEOGRAPHIC_DATA] [GEOGRAPHIC_DATA] GU…" at bounding box center [257, 189] width 62 height 21
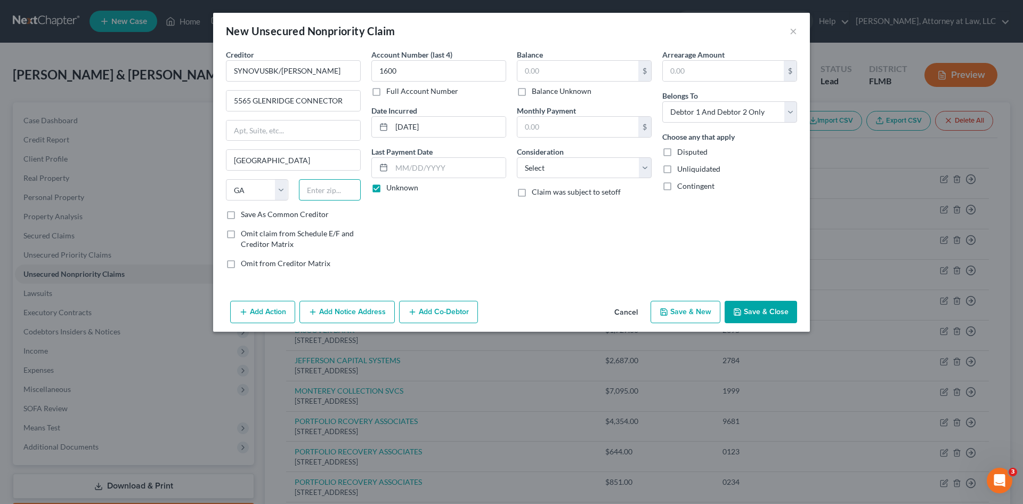
click at [329, 191] on input "text" at bounding box center [330, 189] width 62 height 21
type input "30342"
drag, startPoint x: 638, startPoint y: 169, endPoint x: 628, endPoint y: 170, distance: 10.1
click at [638, 169] on select "Select Cable / Satellite Services Collection Agency Credit Card Debt Debt Couns…" at bounding box center [584, 167] width 135 height 21
type input "[GEOGRAPHIC_DATA]"
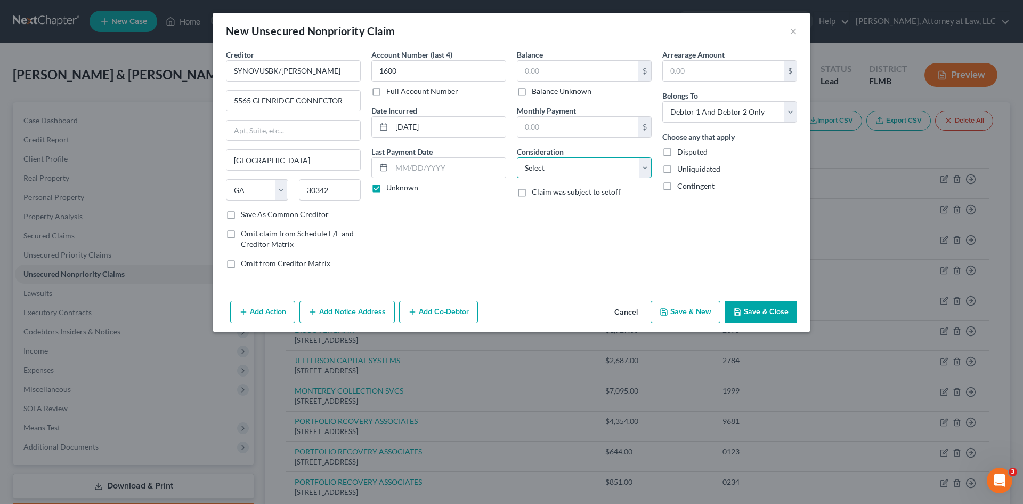
select select "14"
click at [517, 157] on select "Select Cable / Satellite Services Collection Agency Credit Card Debt Debt Couns…" at bounding box center [584, 167] width 135 height 21
click at [571, 207] on input "text" at bounding box center [584, 208] width 134 height 20
type input "UNSECURED"
click at [532, 71] on input "text" at bounding box center [577, 71] width 121 height 20
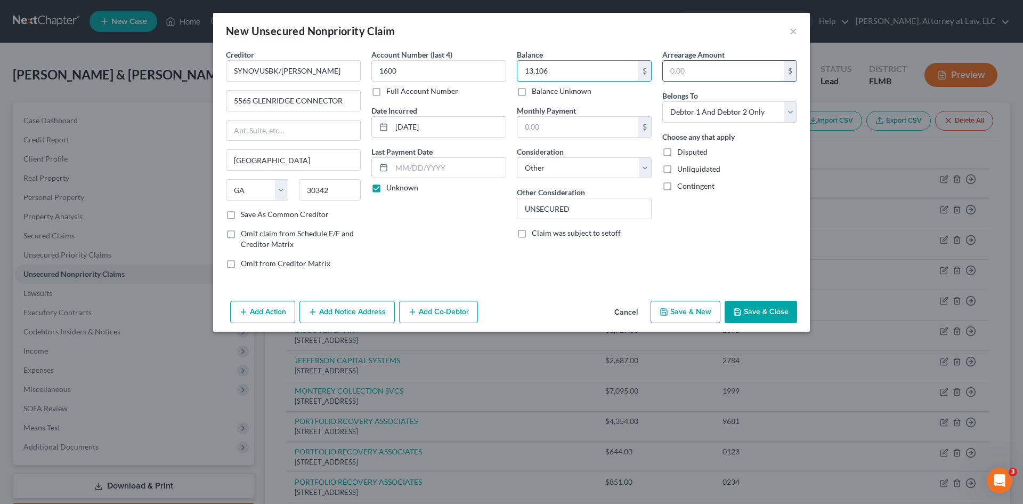
type input "13,106"
click at [727, 64] on input "text" at bounding box center [723, 71] width 121 height 20
type input "13,106"
click at [532, 234] on label "Claim was subject to setoff" at bounding box center [576, 233] width 89 height 11
click at [536, 234] on input "Claim was subject to setoff" at bounding box center [539, 231] width 7 height 7
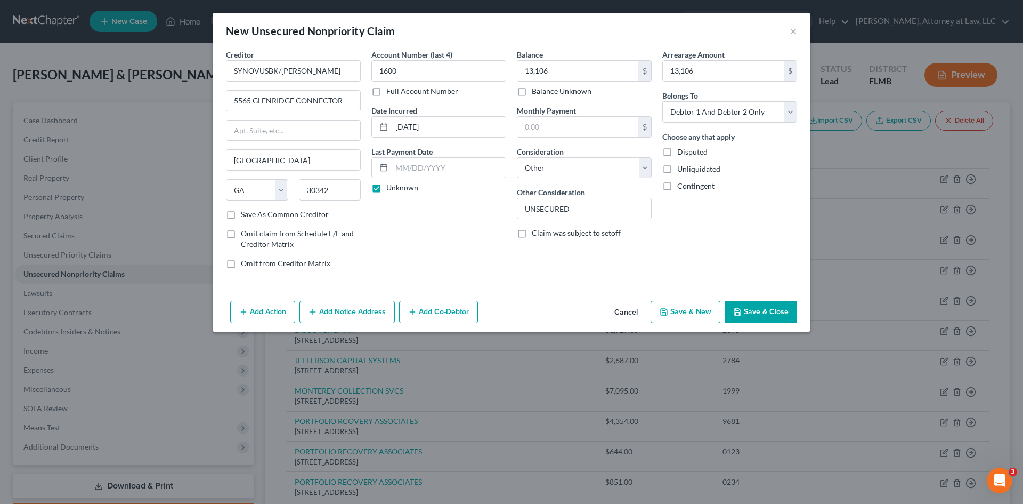
checkbox input "true"
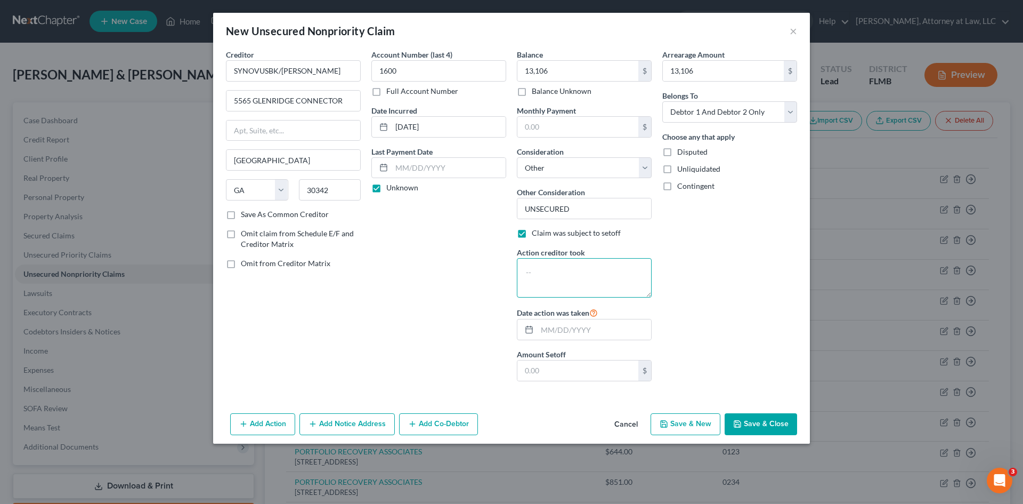
click at [551, 277] on textarea at bounding box center [584, 277] width 135 height 39
type textarea "CHARGED OFF"
click at [578, 334] on input "text" at bounding box center [594, 329] width 114 height 20
type input "[DATE]"
click at [562, 374] on input "text" at bounding box center [577, 370] width 121 height 20
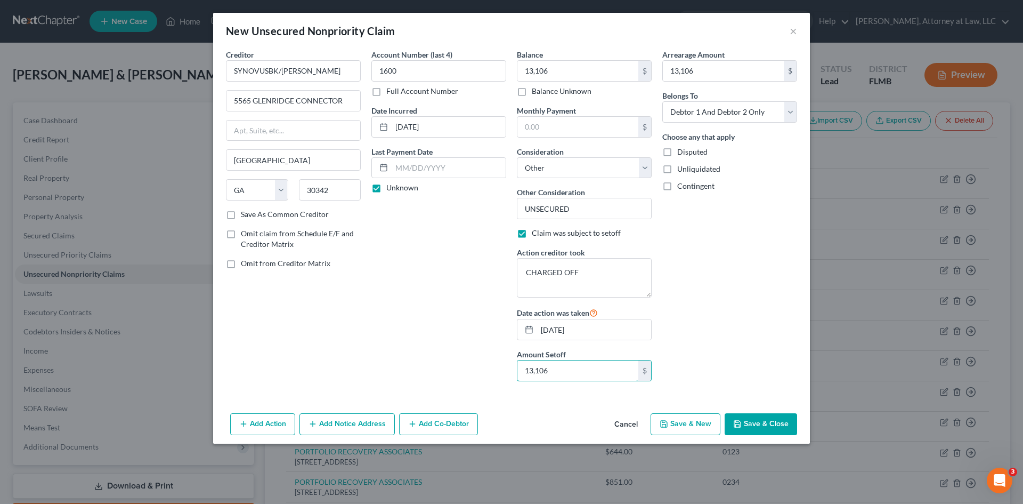
type input "13,106"
click at [693, 425] on button "Save & New" at bounding box center [686, 424] width 70 height 22
select select "2"
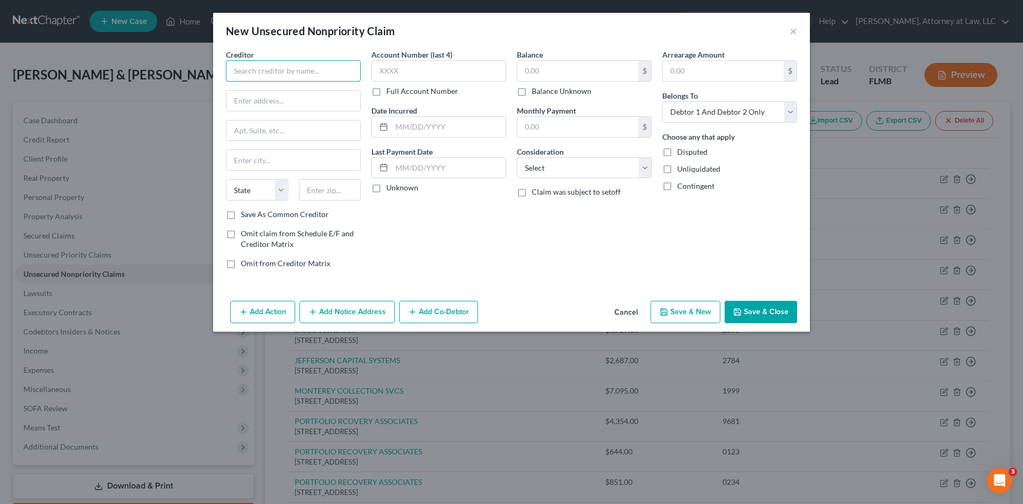
click at [280, 73] on input "text" at bounding box center [293, 70] width 135 height 21
type input "VYSTAR CREDIT UNION"
click at [447, 66] on input "text" at bounding box center [438, 70] width 135 height 21
type input "3085"
click at [577, 77] on input "text" at bounding box center [577, 71] width 121 height 20
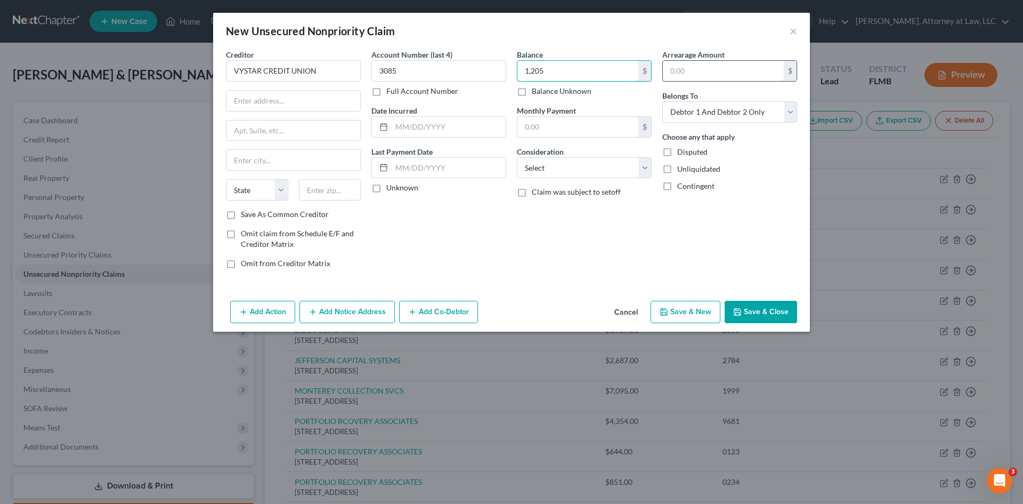
type input "1,205"
click at [695, 63] on input "text" at bounding box center [723, 71] width 121 height 20
type input "231"
click at [792, 112] on select "Select Debtor 1 Only Debtor 2 Only Debtor 1 And Debtor 2 Only At Least One Of T…" at bounding box center [729, 111] width 135 height 21
select select "3"
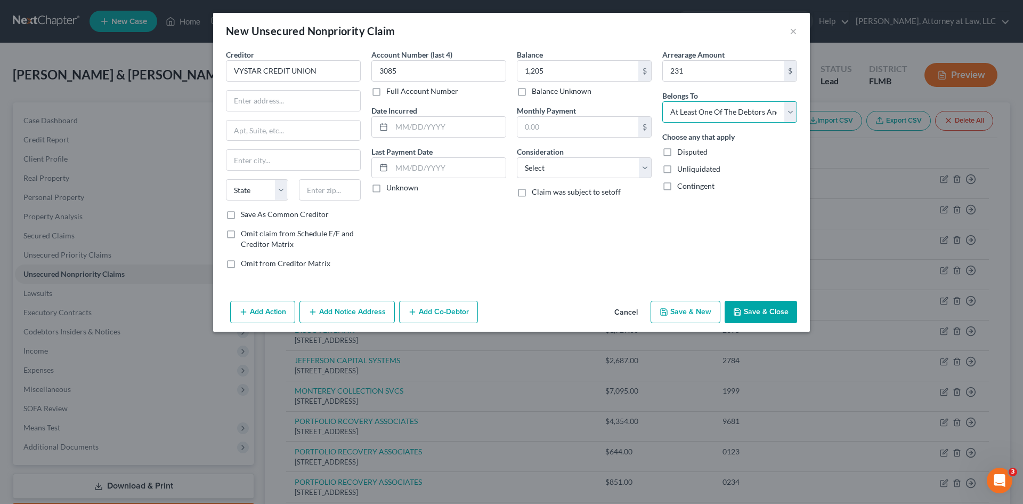
click at [662, 101] on select "Select Debtor 1 Only Debtor 2 Only Debtor 1 And Debtor 2 Only At Least One Of T…" at bounding box center [729, 111] width 135 height 21
click at [264, 102] on input "text" at bounding box center [293, 101] width 134 height 20
type input "PO BOX 45085"
click at [265, 158] on input "text" at bounding box center [293, 160] width 134 height 20
type input "[GEOGRAPHIC_DATA]"
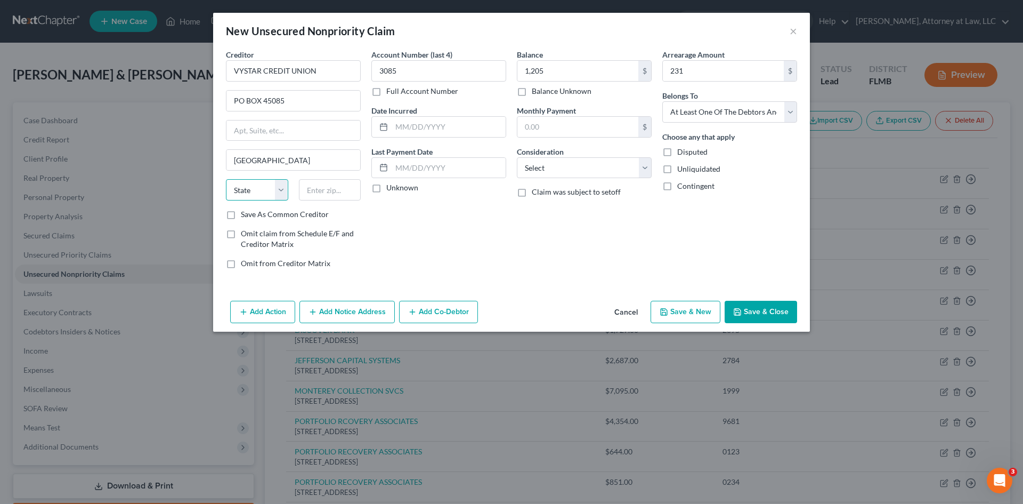
click at [275, 194] on select "State [US_STATE] AK AR AZ CA CO CT DE DC [GEOGRAPHIC_DATA] [GEOGRAPHIC_DATA] GU…" at bounding box center [257, 189] width 62 height 21
select select "9"
click at [226, 179] on select "State [US_STATE] AK AR AZ CA CO CT DE DC [GEOGRAPHIC_DATA] [GEOGRAPHIC_DATA] GU…" at bounding box center [257, 189] width 62 height 21
click at [318, 190] on input "text" at bounding box center [330, 189] width 62 height 21
type input "32232"
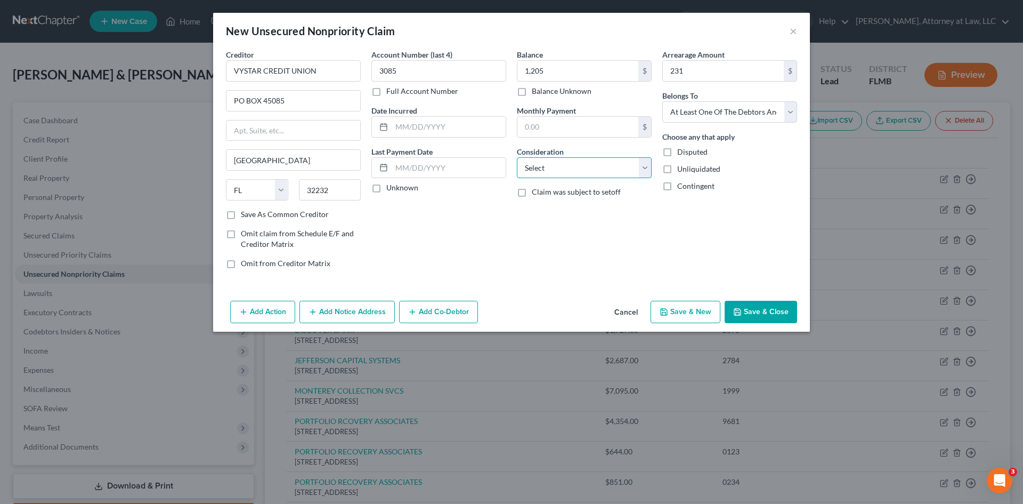
drag, startPoint x: 624, startPoint y: 168, endPoint x: 610, endPoint y: 177, distance: 16.3
click at [624, 168] on select "Select Cable / Satellite Services Collection Agency Credit Card Debt Debt Couns…" at bounding box center [584, 167] width 135 height 21
type input "[GEOGRAPHIC_DATA]"
select select "2"
click at [517, 157] on select "Select Cable / Satellite Services Collection Agency Credit Card Debt Debt Couns…" at bounding box center [584, 167] width 135 height 21
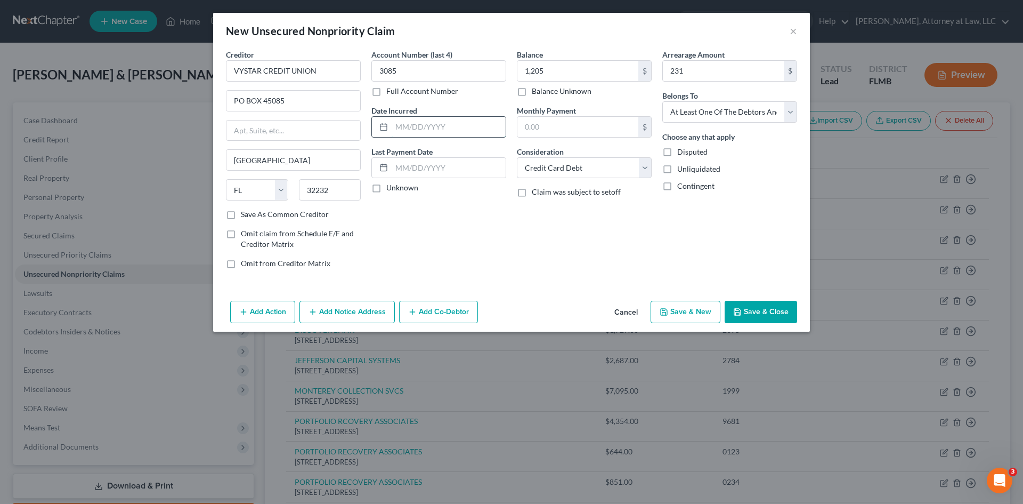
click at [404, 126] on input "text" at bounding box center [449, 127] width 114 height 20
type input "[DATE]"
click at [386, 190] on label "Unknown" at bounding box center [402, 187] width 32 height 11
click at [391, 189] on input "Unknown" at bounding box center [394, 185] width 7 height 7
checkbox input "true"
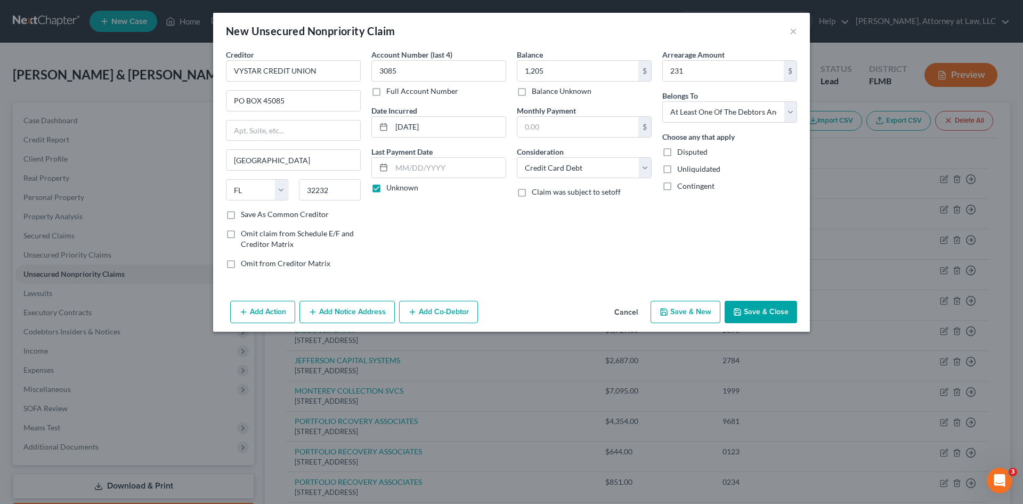
click at [532, 195] on label "Claim was subject to setoff" at bounding box center [576, 191] width 89 height 11
click at [536, 193] on input "Claim was subject to setoff" at bounding box center [539, 189] width 7 height 7
checkbox input "true"
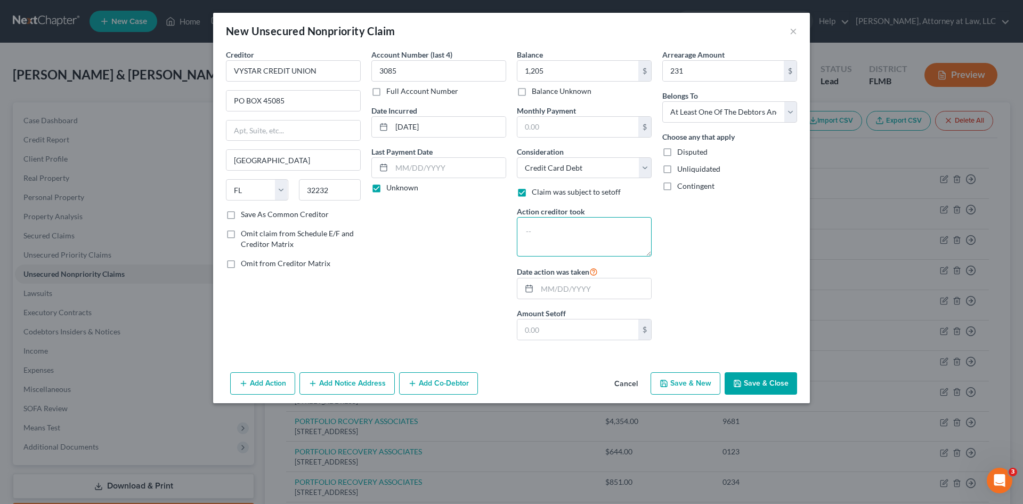
click at [564, 241] on textarea at bounding box center [584, 236] width 135 height 39
type textarea "ACCOUNT CLOSED AT [GEOGRAPHIC_DATA]'S REQUEST"
click at [550, 293] on input "text" at bounding box center [594, 288] width 114 height 20
type input "[DATE]"
click at [551, 332] on input "text" at bounding box center [577, 329] width 121 height 20
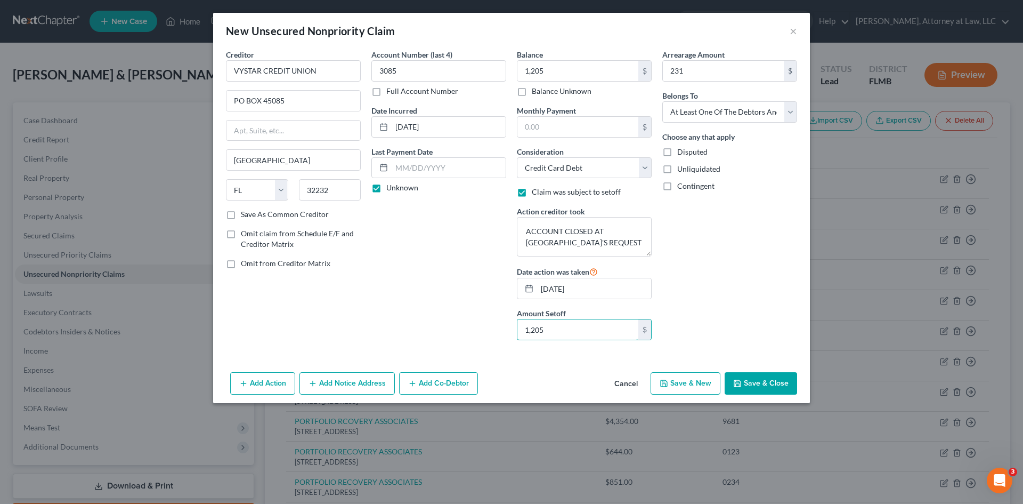
type input "1,205"
click at [694, 380] on button "Save & New" at bounding box center [686, 383] width 70 height 22
select select "2"
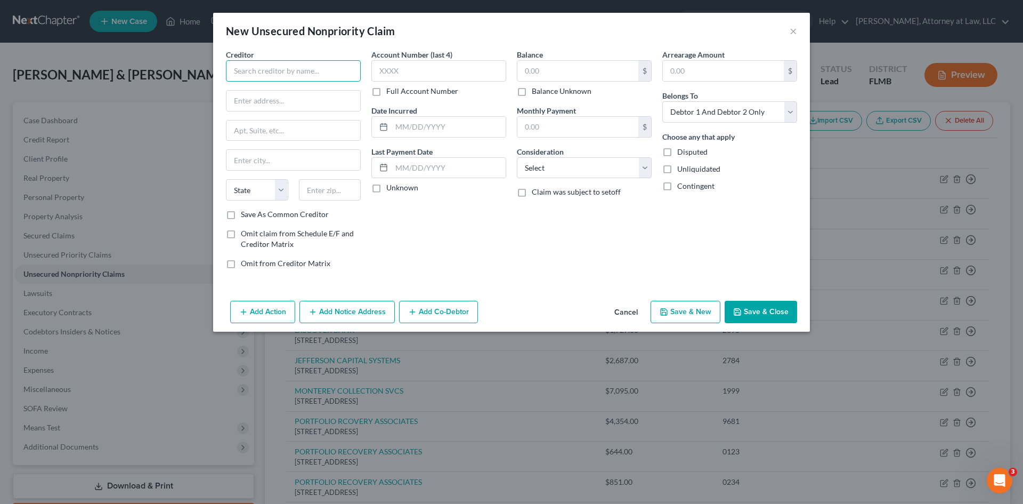
click at [310, 74] on input "text" at bounding box center [293, 70] width 135 height 21
drag, startPoint x: 302, startPoint y: 75, endPoint x: 303, endPoint y: 64, distance: 10.7
click at [302, 75] on input "VYSTAR" at bounding box center [293, 70] width 135 height 21
type input "VYSTAR CREDIT UNION"
click at [452, 65] on input "text" at bounding box center [438, 70] width 135 height 21
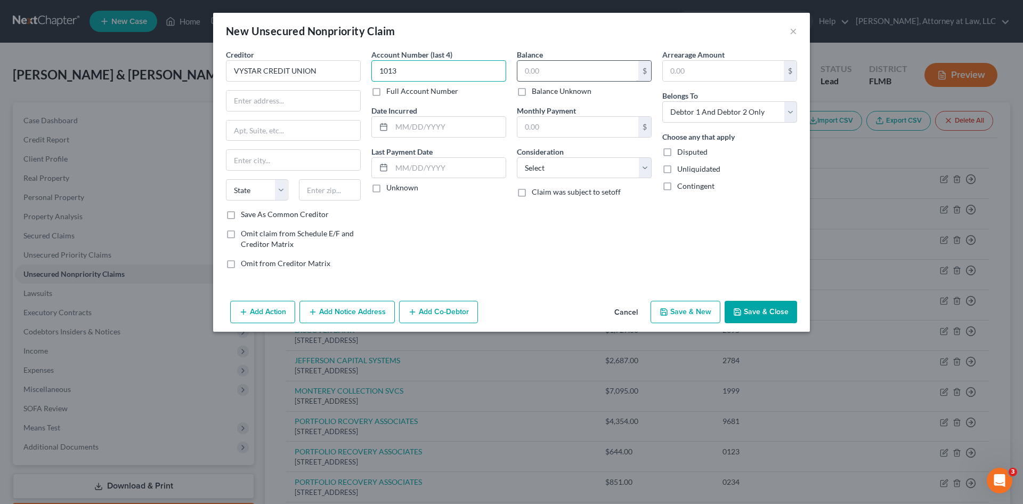
type input "1013"
click at [541, 72] on input "text" at bounding box center [577, 71] width 121 height 20
click at [627, 311] on button "Cancel" at bounding box center [626, 312] width 40 height 21
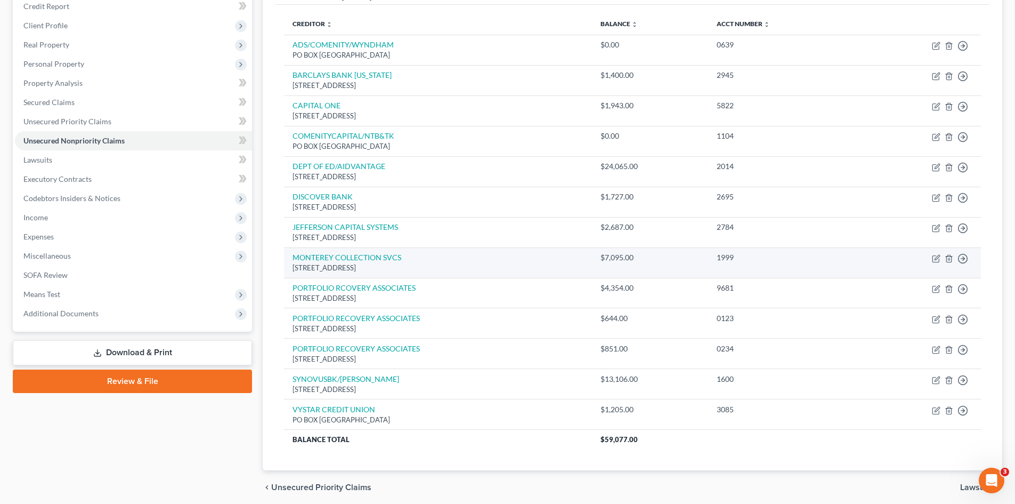
scroll to position [174, 0]
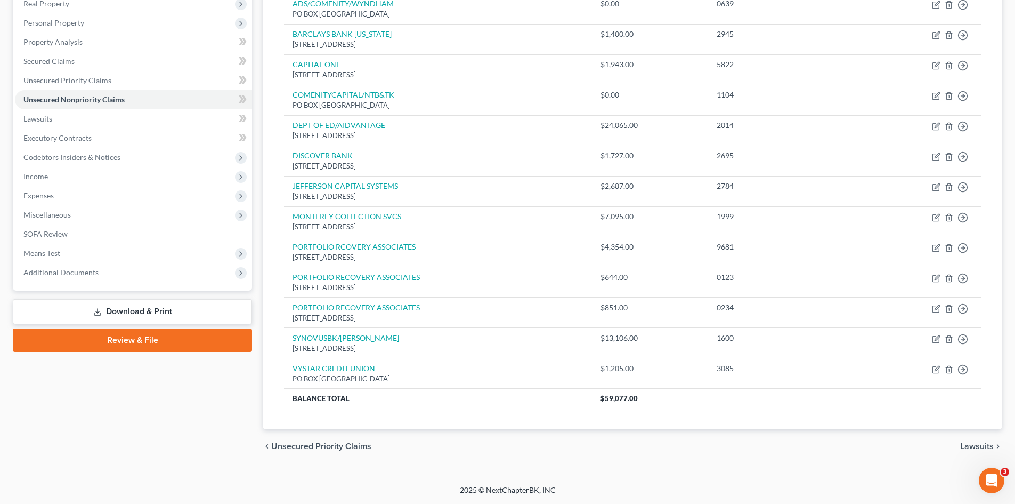
click at [338, 451] on div "chevron_left Unsecured Priority Claims Lawsuits chevron_right" at bounding box center [633, 446] width 740 height 34
click at [286, 447] on span "Unsecured Priority Claims" at bounding box center [321, 446] width 100 height 9
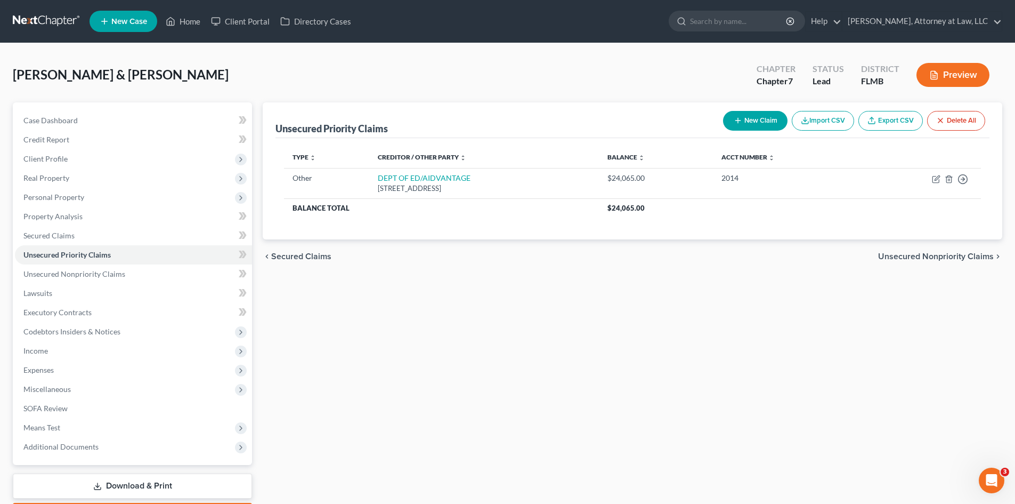
click at [759, 123] on button "New Claim" at bounding box center [755, 121] width 64 height 20
select select "2"
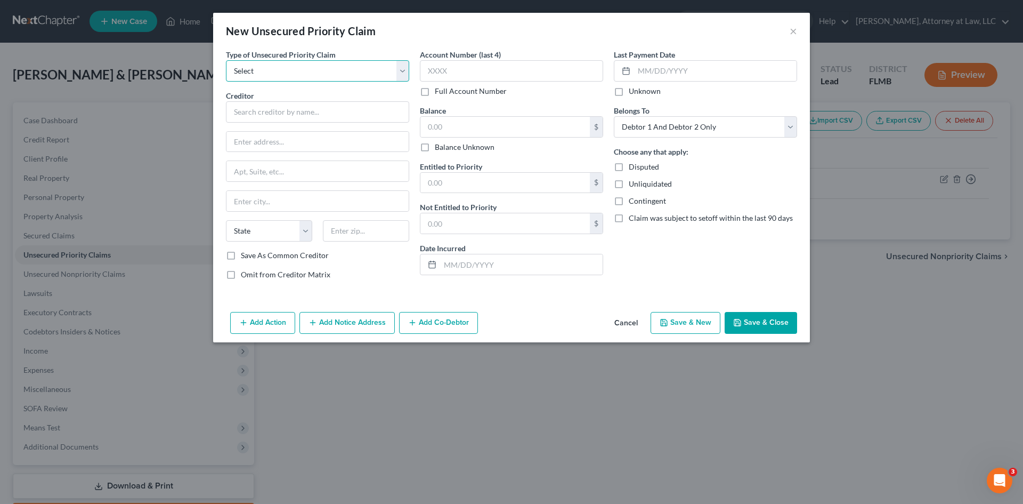
click at [391, 71] on select "Select Taxes & Other Government Units Domestic Support Obligations Extensions o…" at bounding box center [317, 70] width 183 height 21
click at [622, 323] on button "Cancel" at bounding box center [626, 323] width 40 height 21
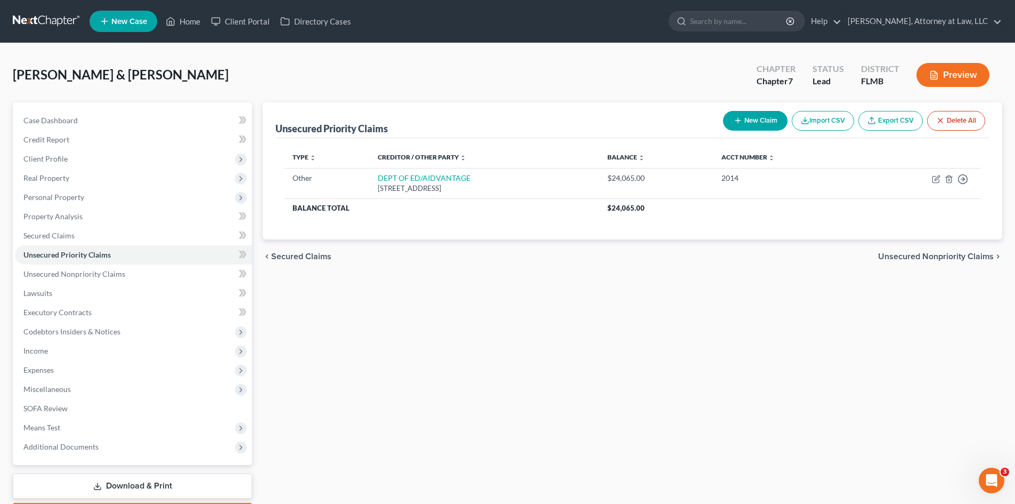
click at [323, 258] on span "Secured Claims" at bounding box center [301, 256] width 60 height 9
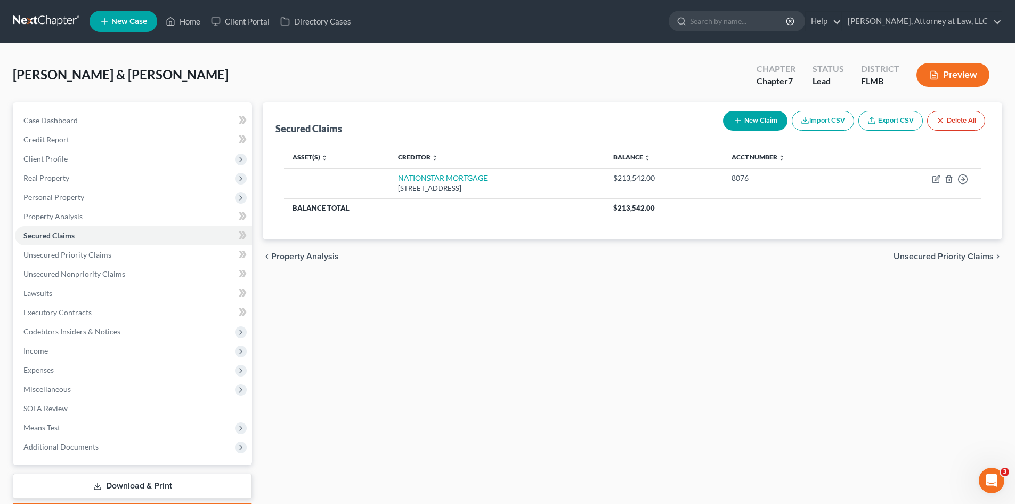
click at [751, 119] on button "New Claim" at bounding box center [755, 121] width 64 height 20
select select "0"
select select "2"
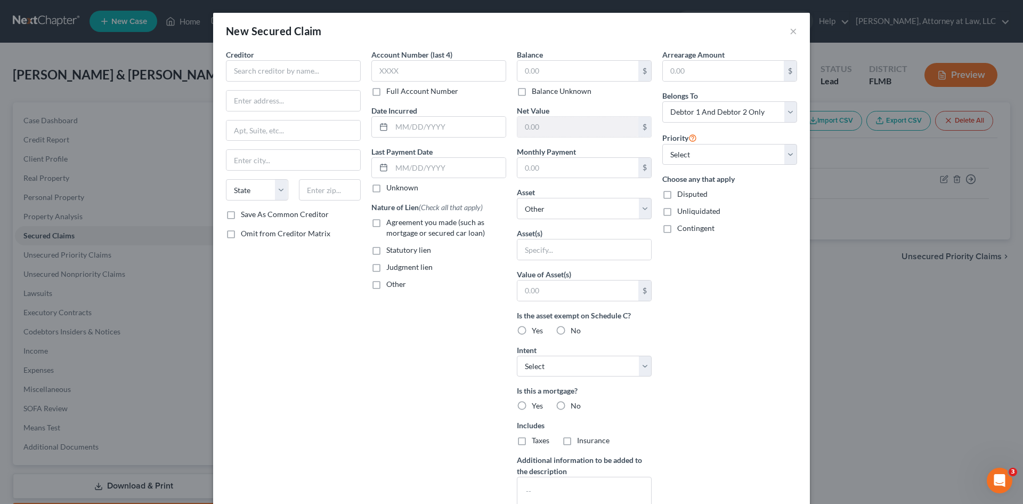
click at [571, 407] on label "No" at bounding box center [576, 405] width 10 height 11
click at [575, 407] on input "No" at bounding box center [578, 403] width 7 height 7
radio input "true"
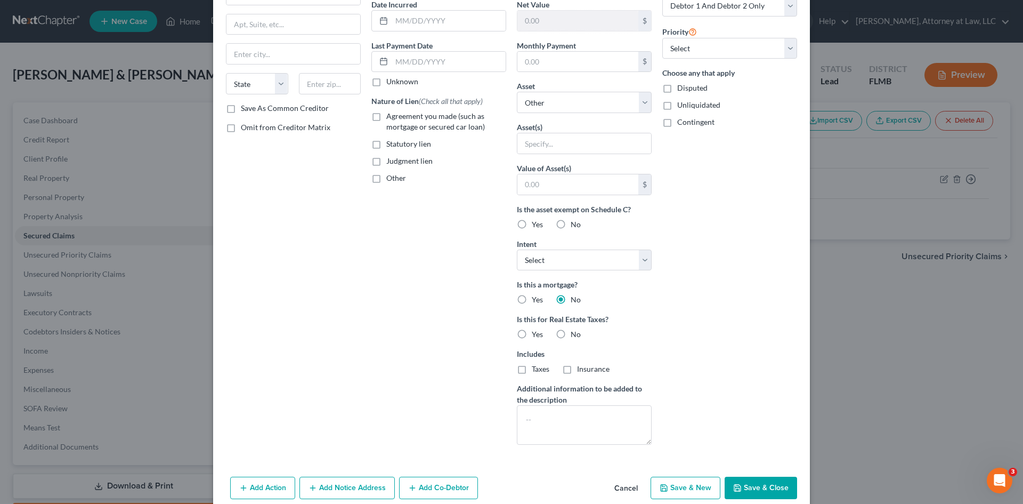
scroll to position [107, 0]
click at [571, 332] on label "No" at bounding box center [576, 333] width 10 height 11
click at [575, 332] on input "No" at bounding box center [578, 331] width 7 height 7
radio input "true"
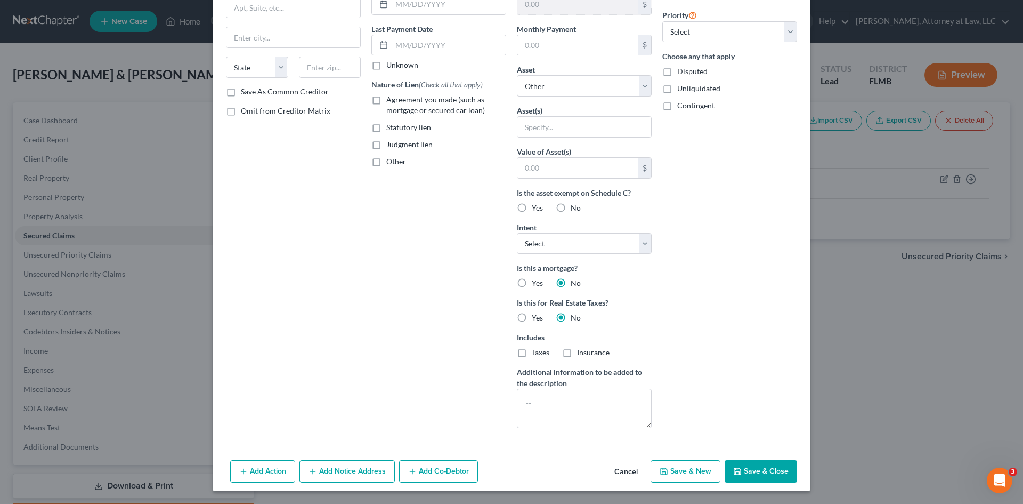
click at [622, 474] on button "Cancel" at bounding box center [626, 471] width 40 height 21
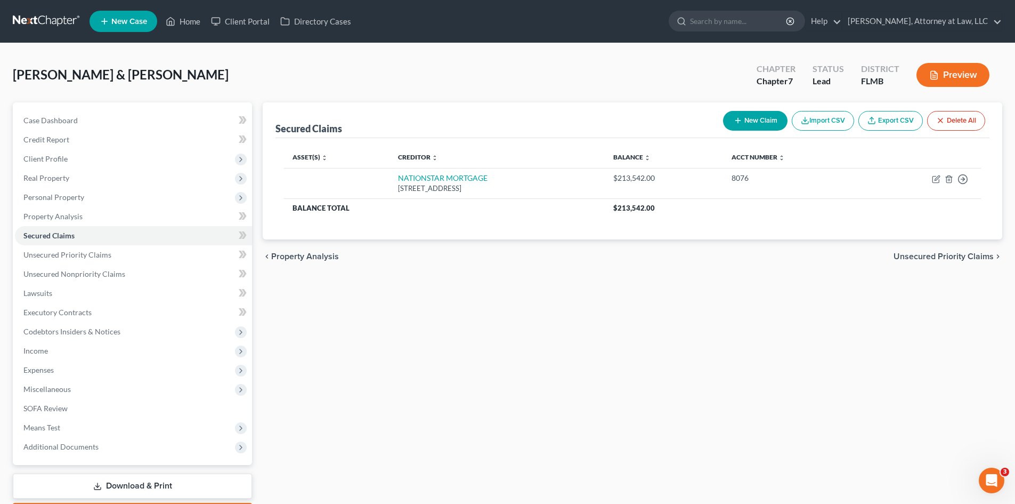
click at [929, 255] on span "Unsecured Priority Claims" at bounding box center [944, 256] width 100 height 9
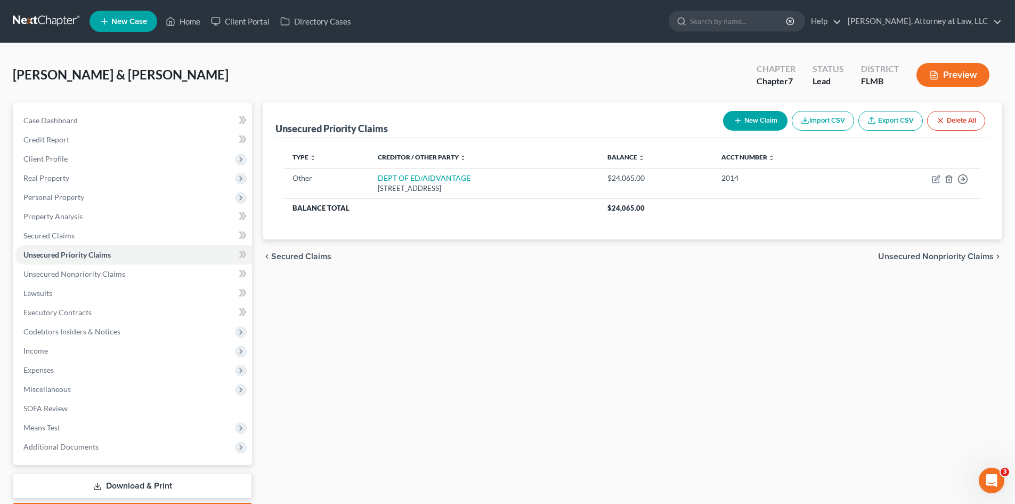
click at [768, 121] on button "New Claim" at bounding box center [755, 121] width 64 height 20
select select "2"
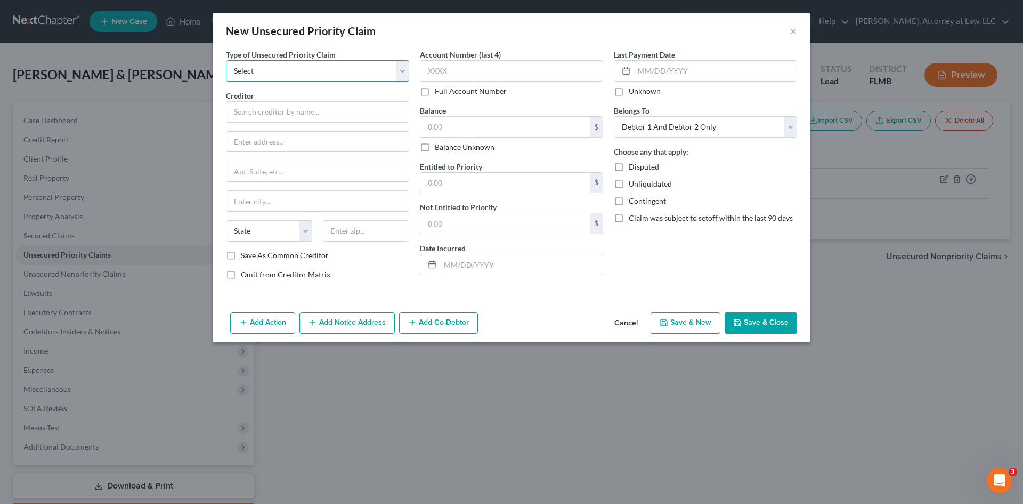
click at [401, 68] on select "Select Taxes & Other Government Units Domestic Support Obligations Extensions o…" at bounding box center [317, 70] width 183 height 21
click at [792, 34] on button "×" at bounding box center [793, 31] width 7 height 13
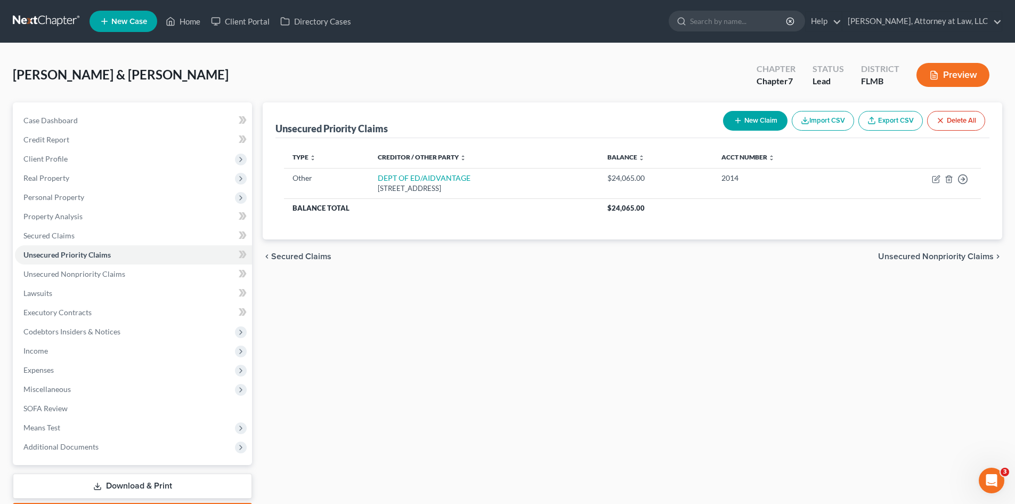
click at [292, 256] on span "Secured Claims" at bounding box center [301, 256] width 60 height 9
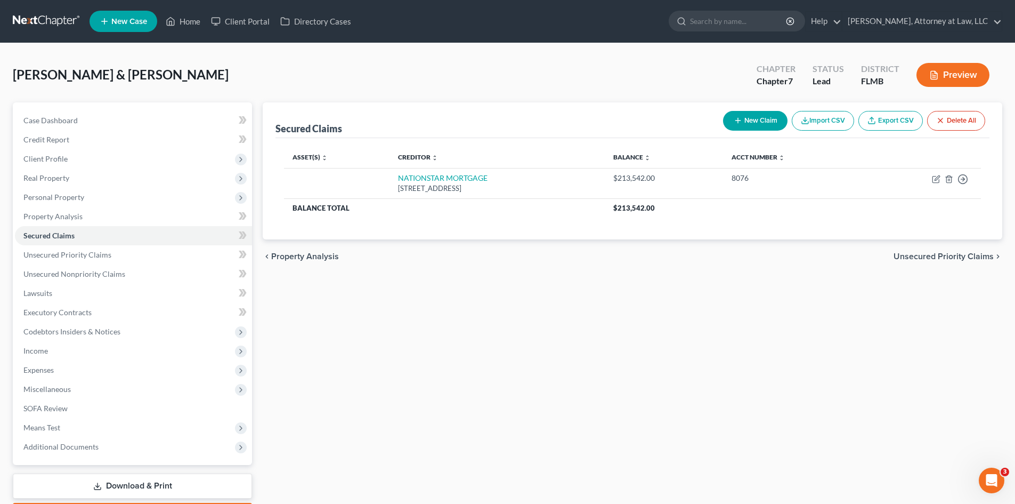
click at [749, 121] on button "New Claim" at bounding box center [755, 121] width 64 height 20
select select "0"
select select "2"
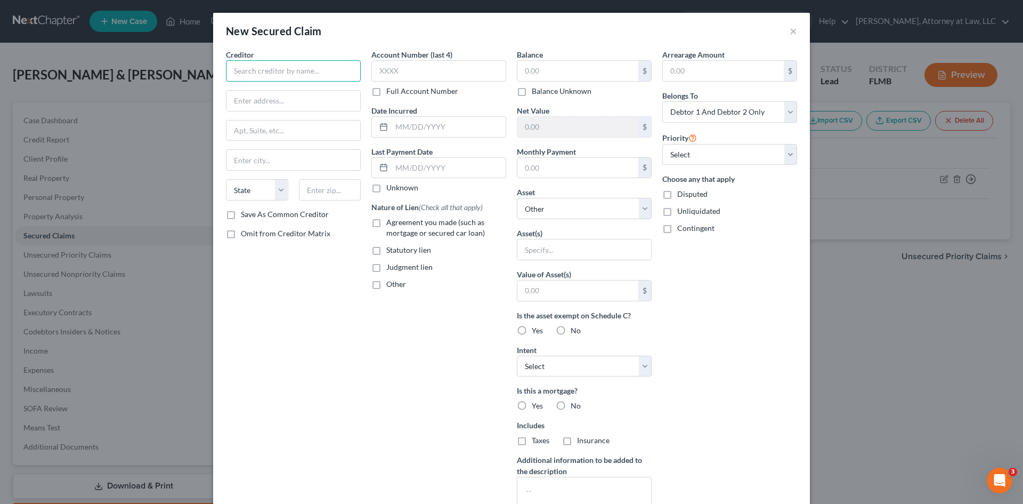
click at [270, 76] on input "text" at bounding box center [293, 70] width 135 height 21
type input "VYSTAR CREDIT UNION"
click at [404, 72] on input "text" at bounding box center [438, 70] width 135 height 21
click at [391, 70] on input "1013" at bounding box center [438, 70] width 135 height 21
type input "1013"
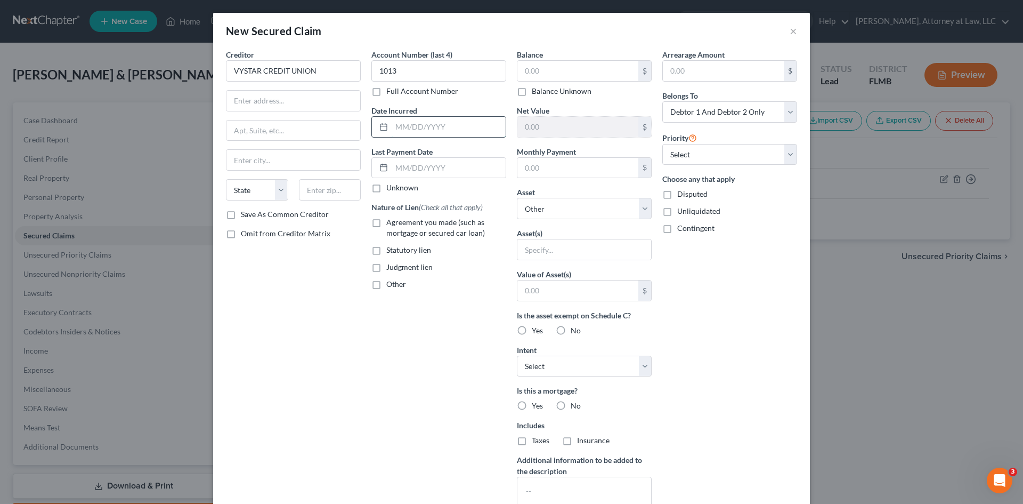
click at [421, 129] on input "text" at bounding box center [449, 127] width 114 height 20
type input "[DATE]"
click at [547, 68] on input "text" at bounding box center [577, 71] width 121 height 20
type input "14,938"
click at [563, 165] on input "text" at bounding box center [577, 168] width 121 height 20
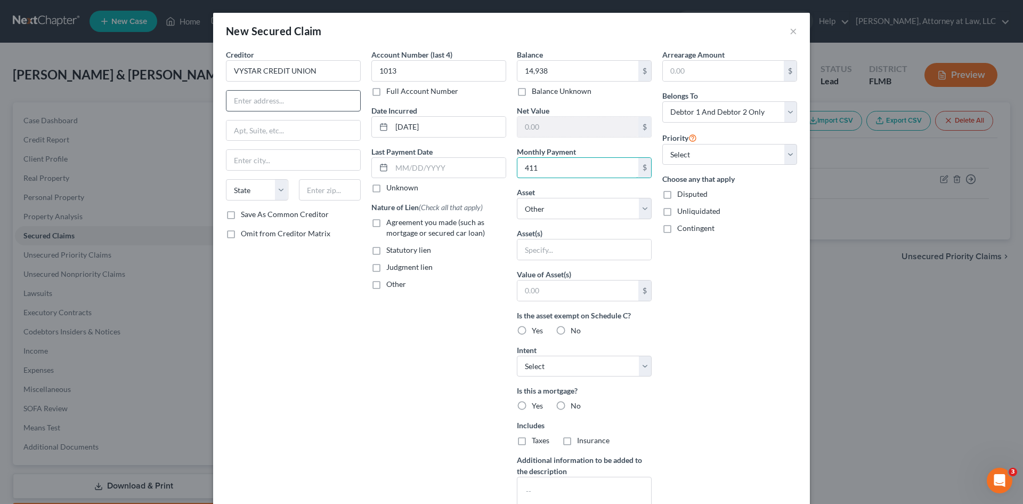
type input "411"
click at [275, 105] on input "text" at bounding box center [293, 101] width 134 height 20
type input "PO BOX 45085"
click at [266, 165] on input "text" at bounding box center [293, 160] width 134 height 20
type input "[GEOGRAPHIC_DATA]"
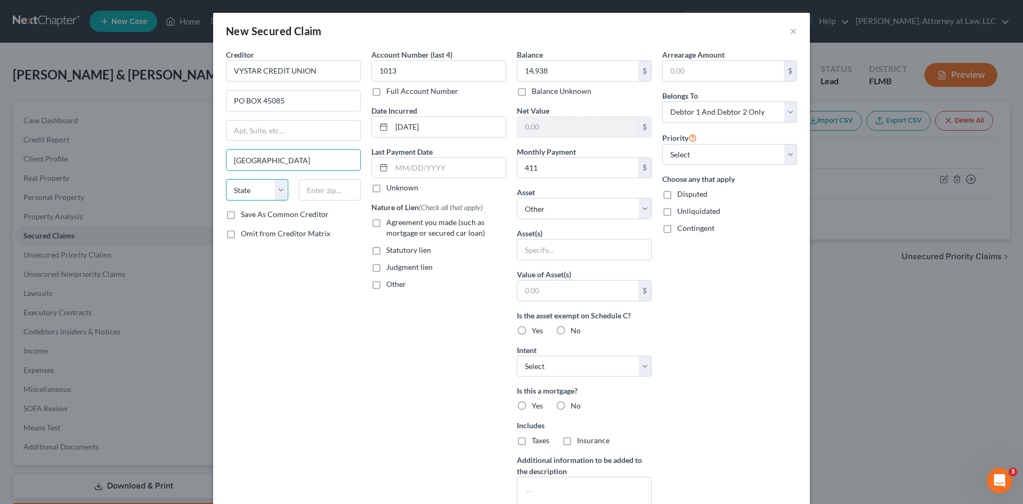
click at [245, 192] on select "State [US_STATE] AK AR AZ CA CO CT DE DC [GEOGRAPHIC_DATA] [GEOGRAPHIC_DATA] GU…" at bounding box center [257, 189] width 62 height 21
select select "9"
click at [226, 179] on select "State [US_STATE] AK AR AZ CA CO CT DE DC [GEOGRAPHIC_DATA] [GEOGRAPHIC_DATA] GU…" at bounding box center [257, 189] width 62 height 21
click at [311, 188] on input "text" at bounding box center [330, 189] width 62 height 21
type input "32232"
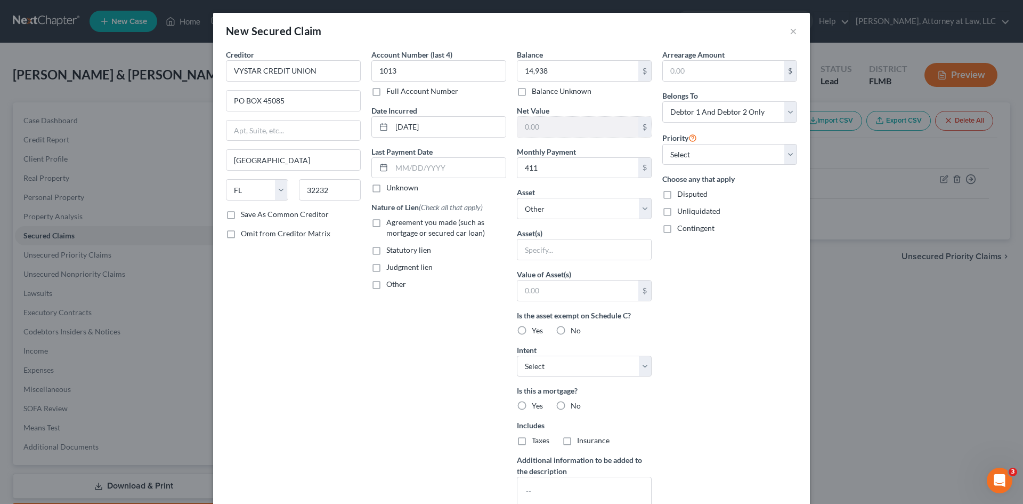
click at [386, 189] on label "Unknown" at bounding box center [402, 187] width 32 height 11
click at [391, 189] on input "Unknown" at bounding box center [394, 185] width 7 height 7
checkbox input "true"
type input "[GEOGRAPHIC_DATA]"
click at [395, 170] on input "text" at bounding box center [449, 168] width 114 height 20
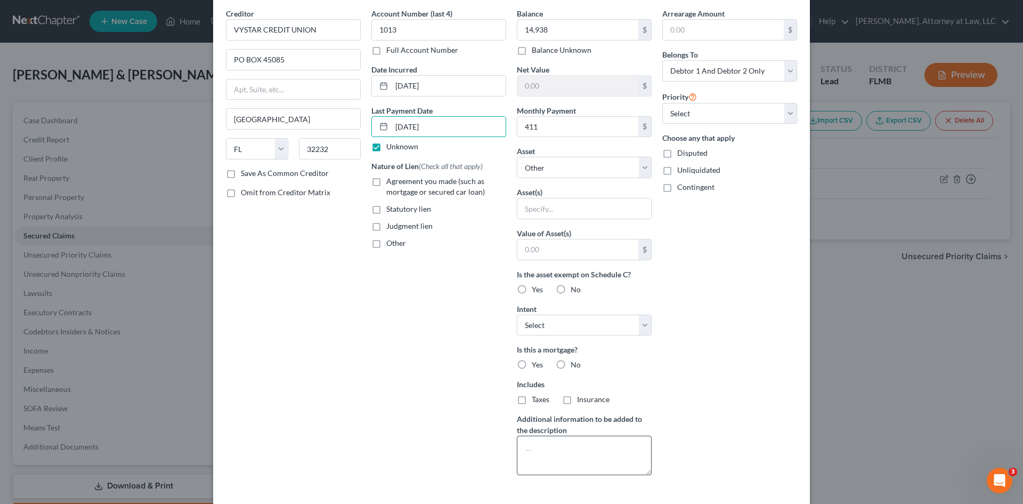
scroll to position [88, 0]
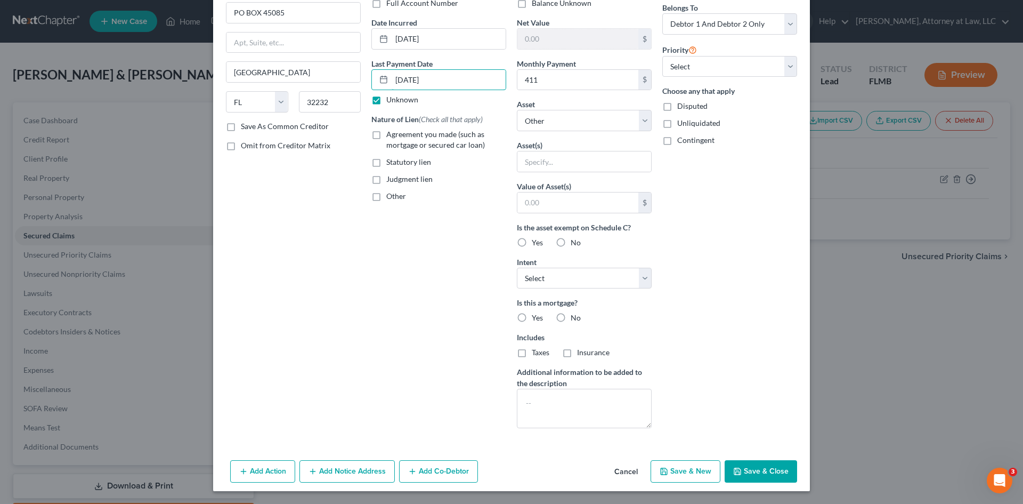
type input "[DATE]"
click at [571, 318] on label "No" at bounding box center [576, 317] width 10 height 11
click at [575, 318] on input "No" at bounding box center [578, 315] width 7 height 7
radio input "true"
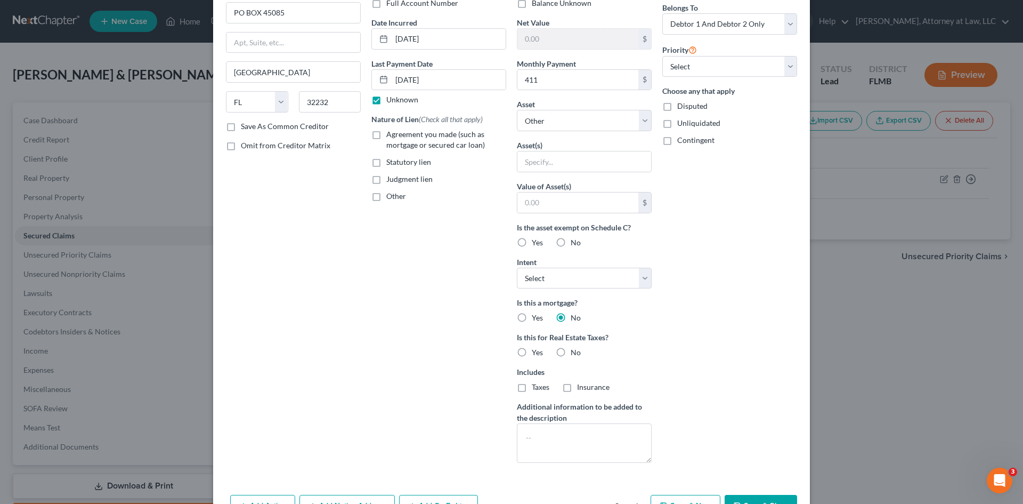
click at [571, 351] on label "No" at bounding box center [576, 352] width 10 height 11
click at [575, 351] on input "No" at bounding box center [578, 350] width 7 height 7
radio input "true"
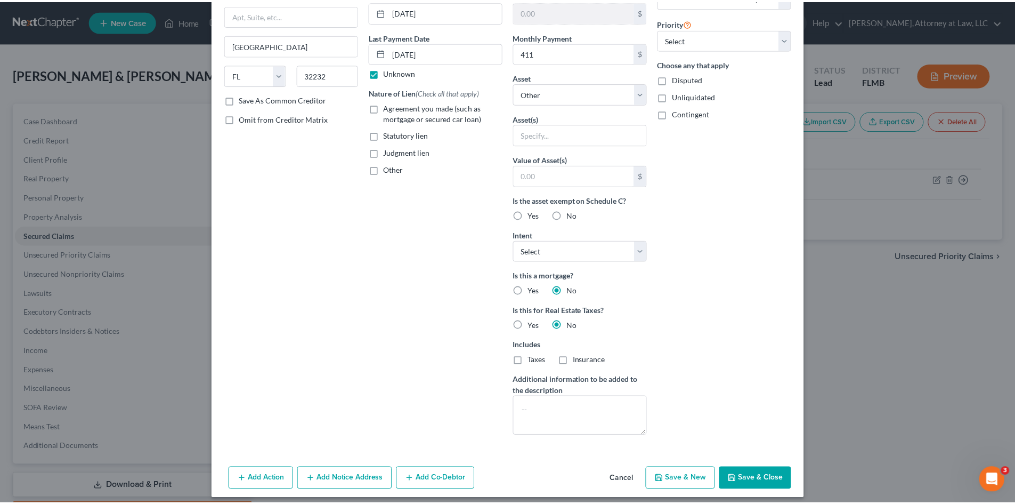
scroll to position [123, 0]
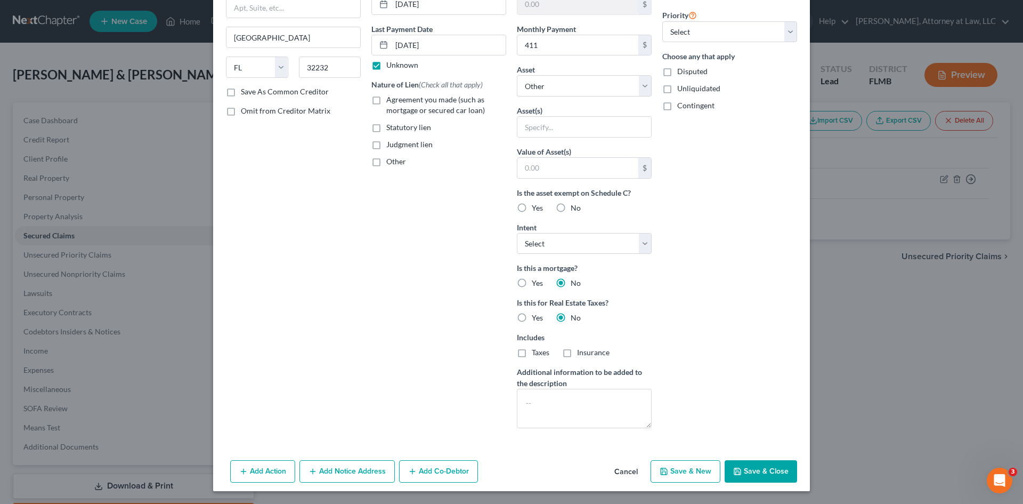
click at [768, 473] on button "Save & Close" at bounding box center [761, 471] width 72 height 22
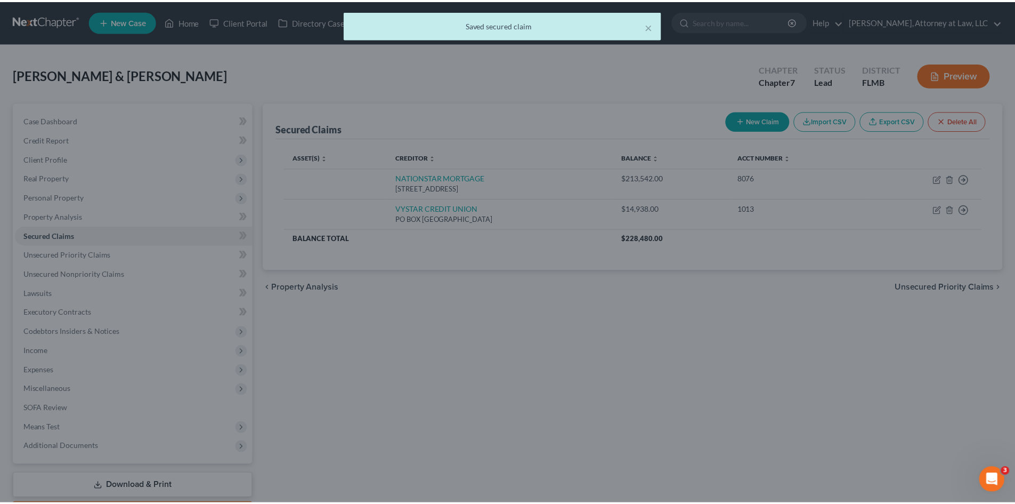
scroll to position [0, 0]
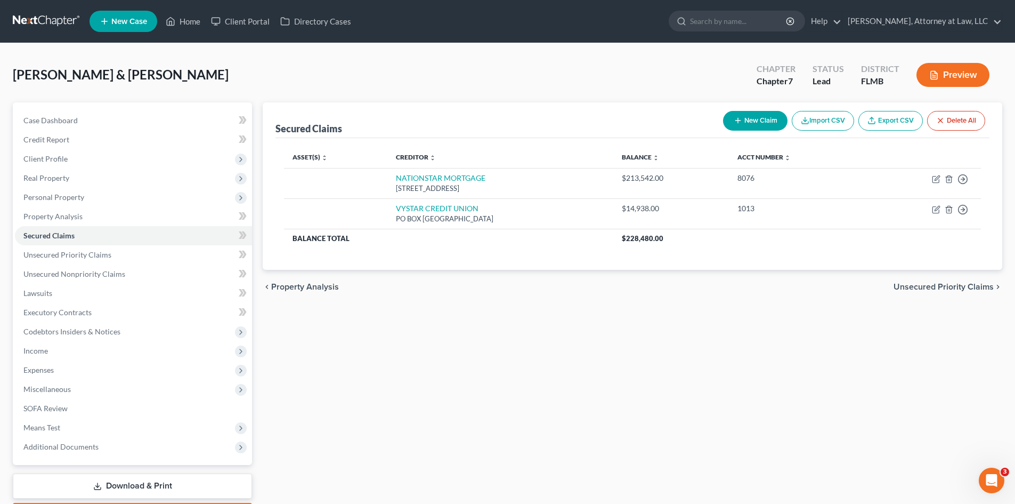
click at [917, 282] on span "Unsecured Priority Claims" at bounding box center [944, 286] width 100 height 9
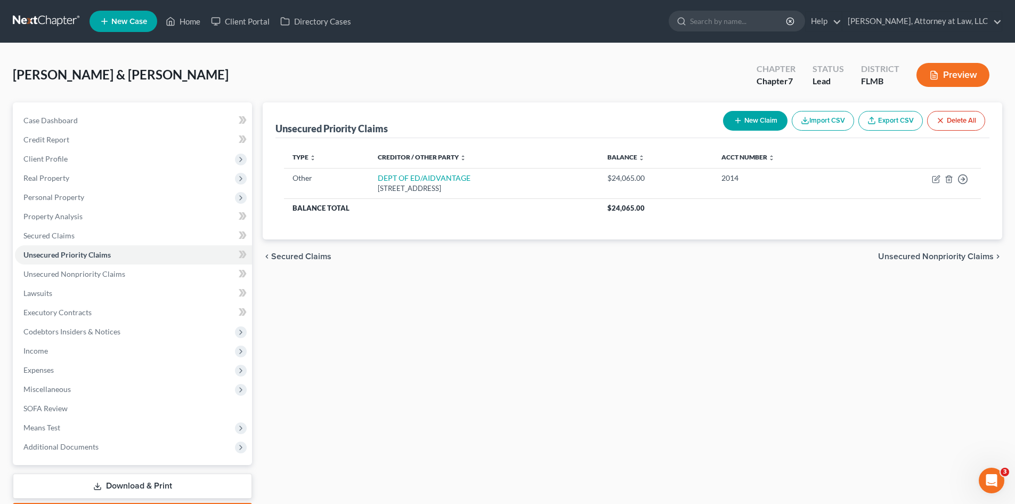
click at [923, 258] on span "Unsecured Nonpriority Claims" at bounding box center [936, 256] width 116 height 9
